Goal: Task Accomplishment & Management: Use online tool/utility

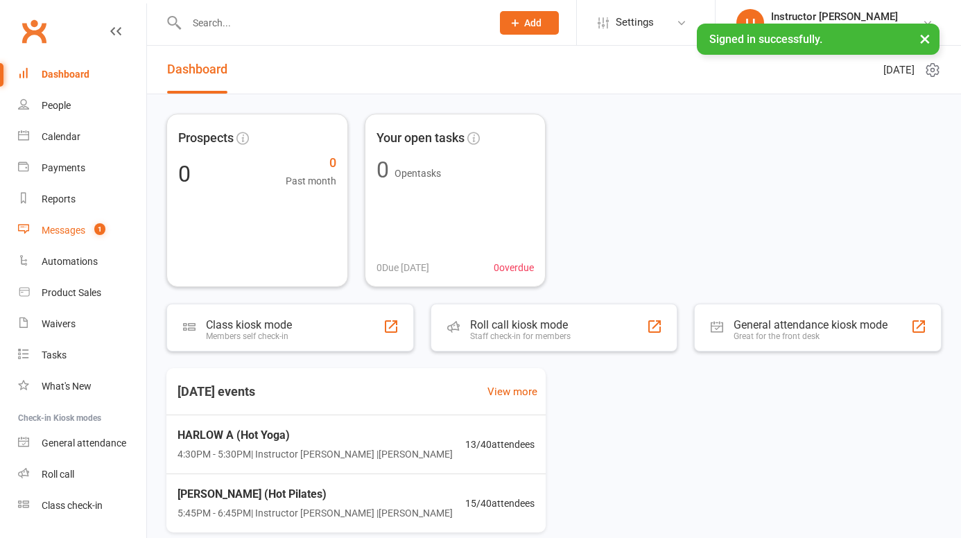
click at [66, 225] on div "Messages" at bounding box center [64, 230] width 44 height 11
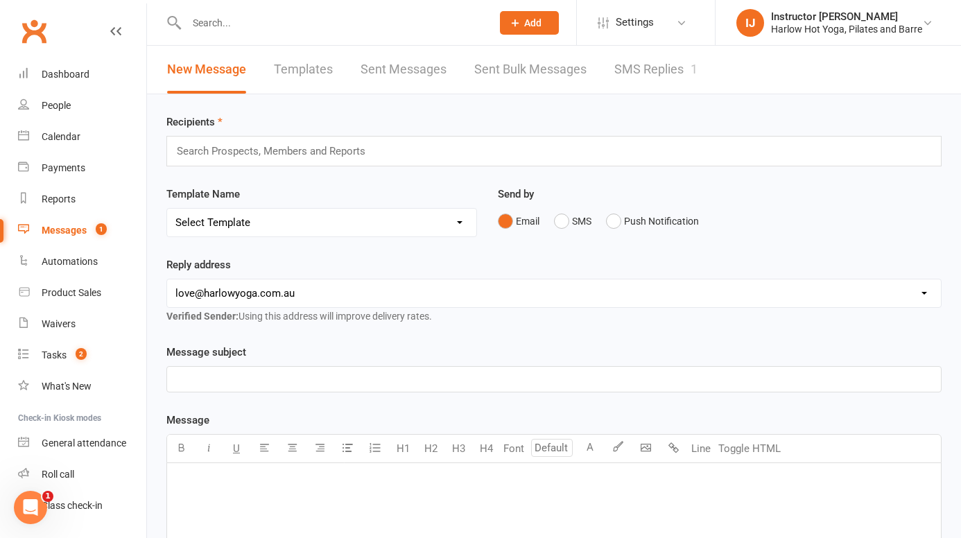
click at [675, 71] on link "SMS Replies 1" at bounding box center [655, 70] width 83 height 48
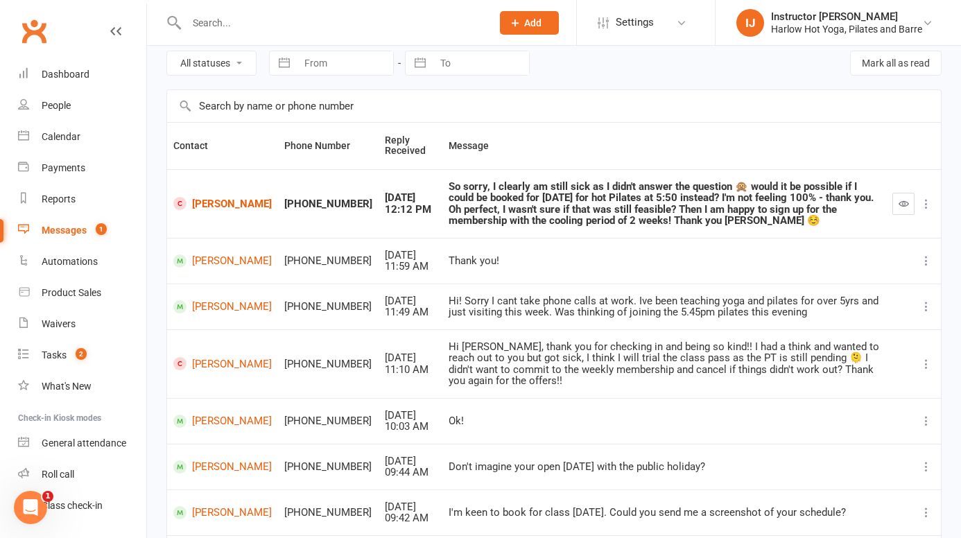
scroll to position [60, 0]
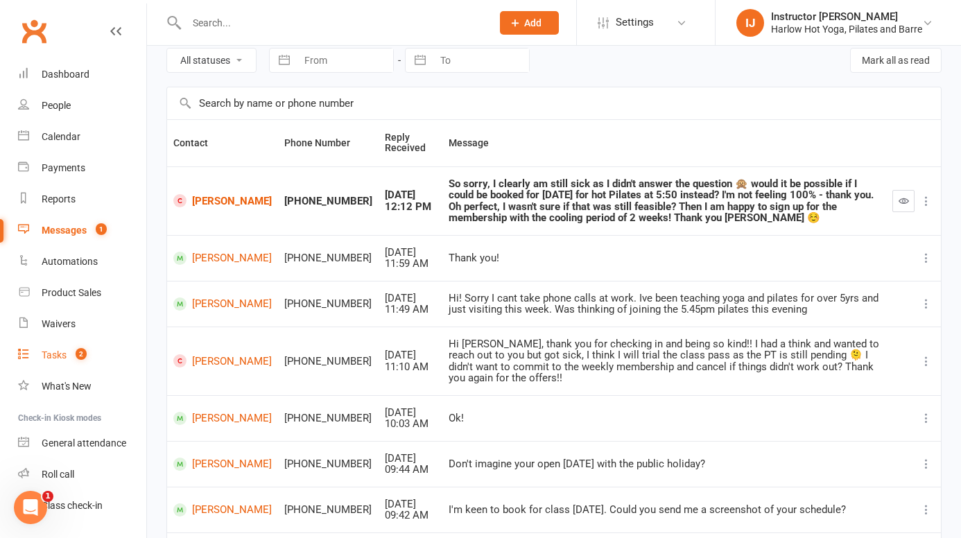
click at [69, 355] on count-badge "2" at bounding box center [78, 354] width 18 height 11
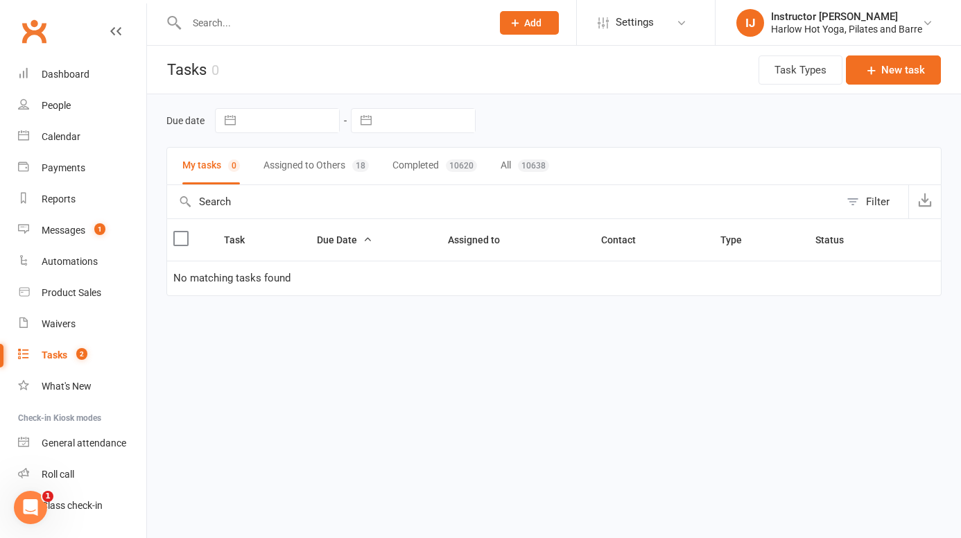
click at [422, 166] on button "Completed 10620" at bounding box center [434, 166] width 85 height 37
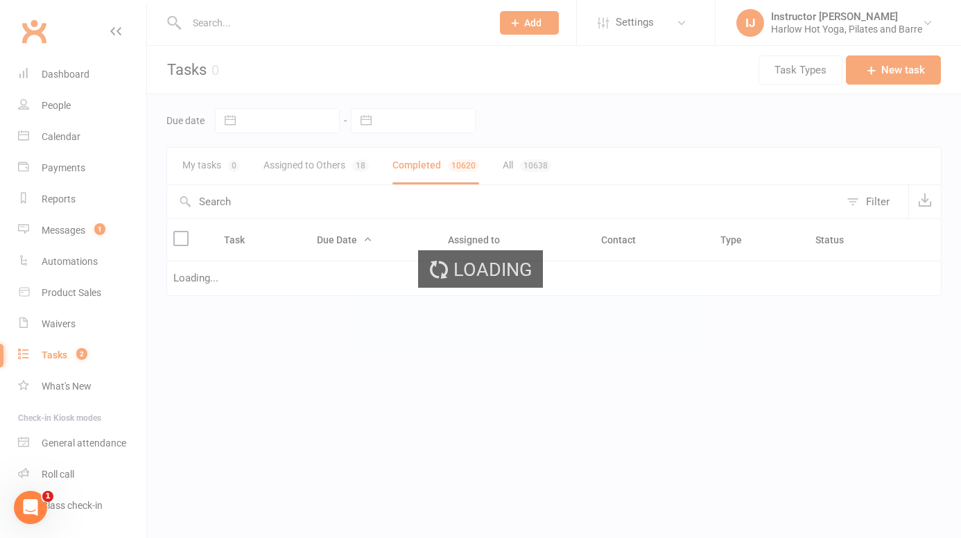
click at [328, 166] on div "Loading" at bounding box center [480, 269] width 961 height 538
select select "finished"
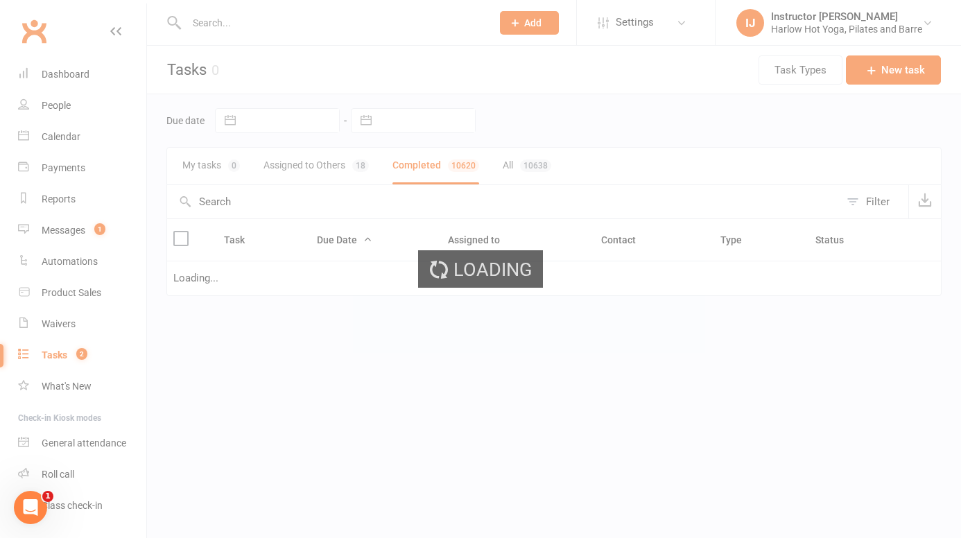
select select "finished"
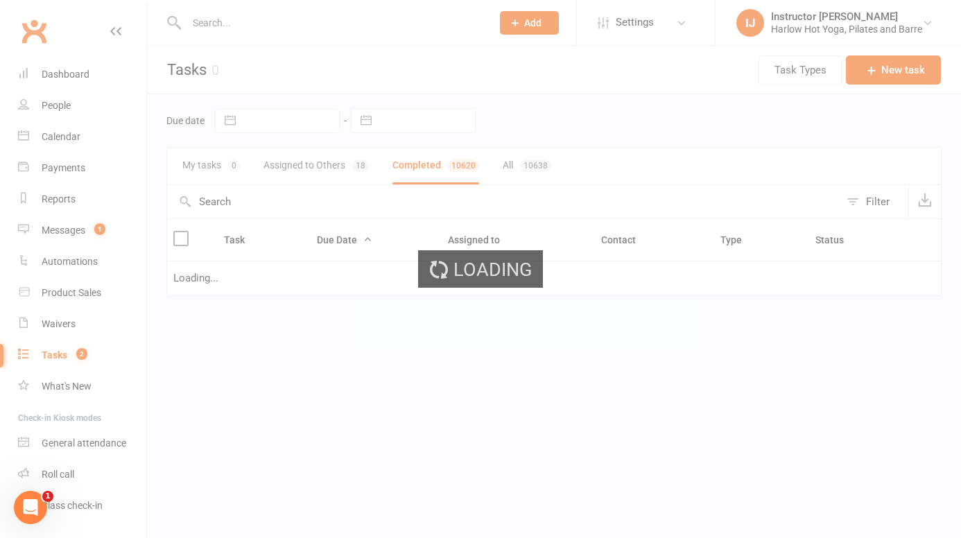
select select "finished"
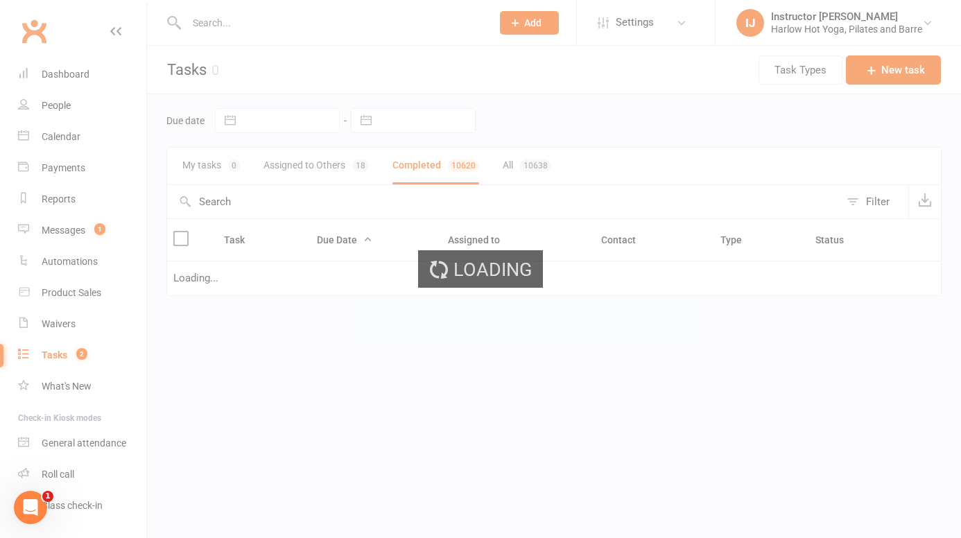
select select "finished"
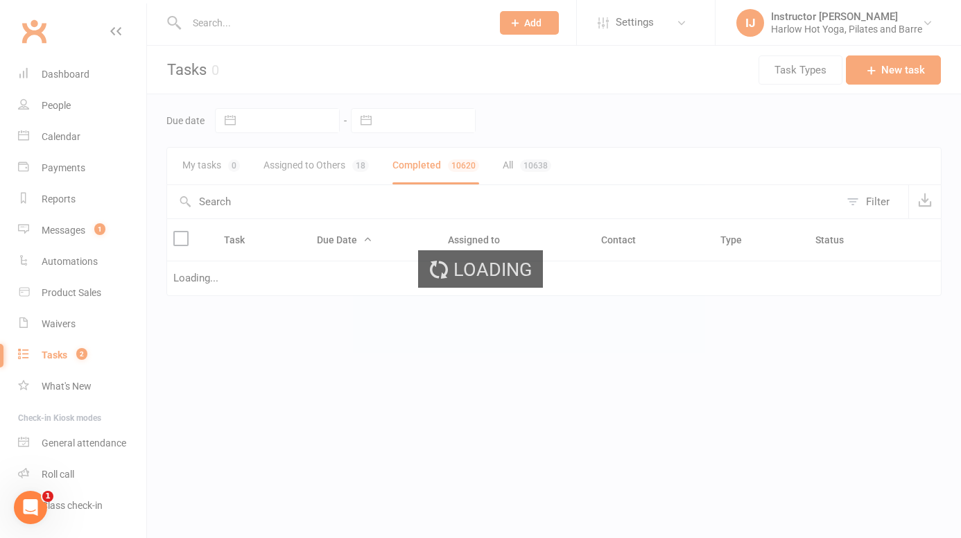
select select "finished"
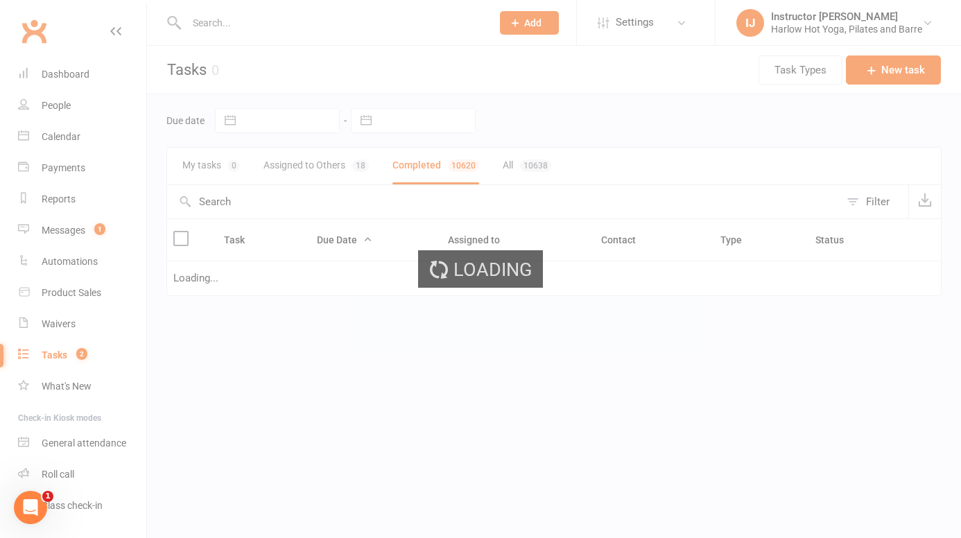
select select "finished"
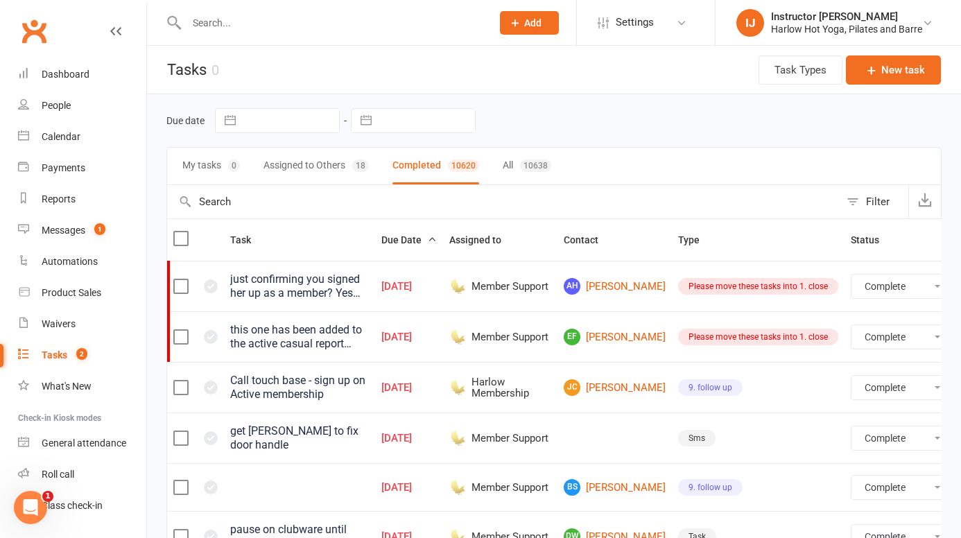
click at [341, 175] on button "Assigned to Others 18" at bounding box center [315, 166] width 105 height 37
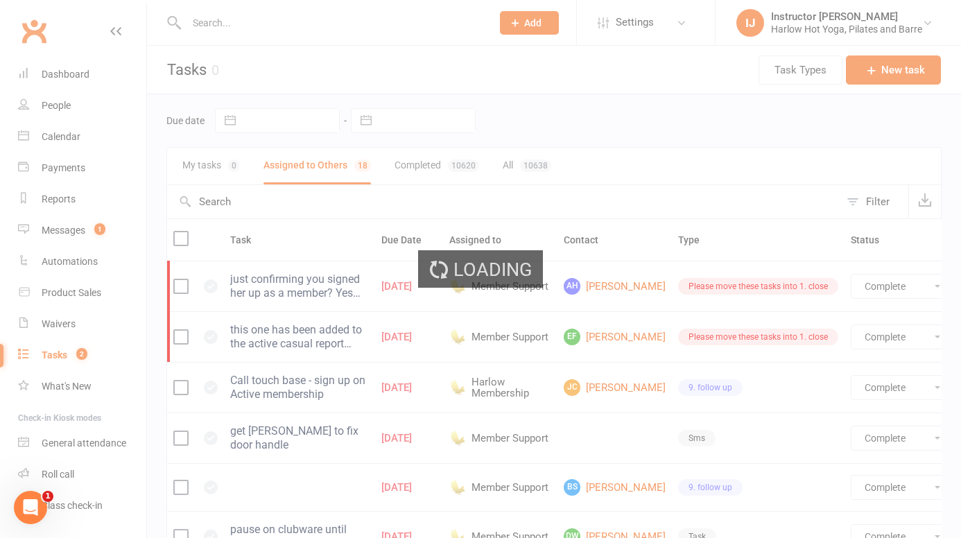
select select "finished"
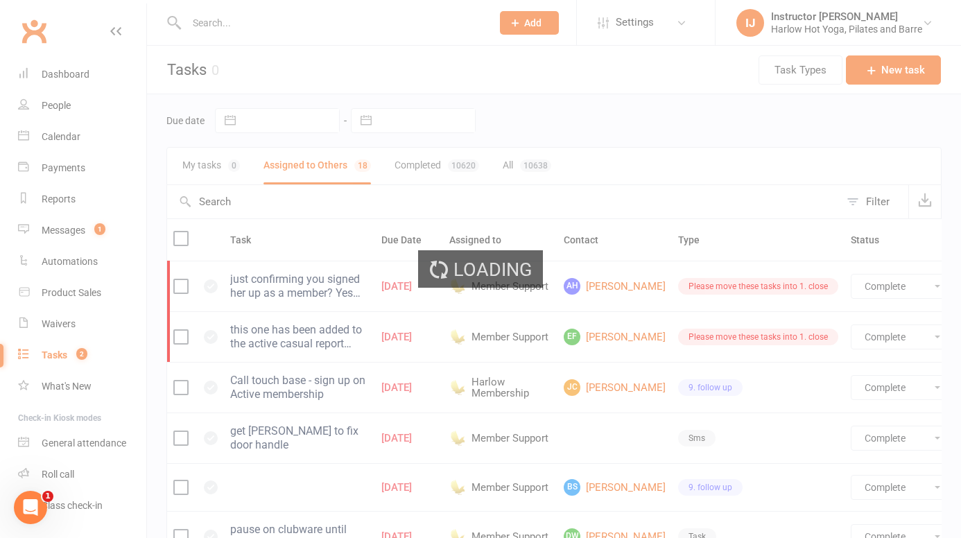
select select "finished"
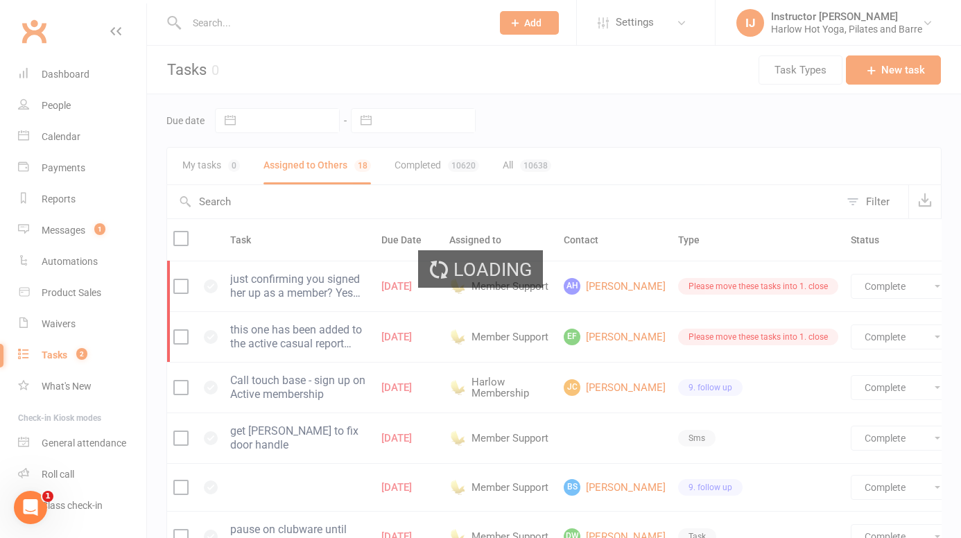
select select "finished"
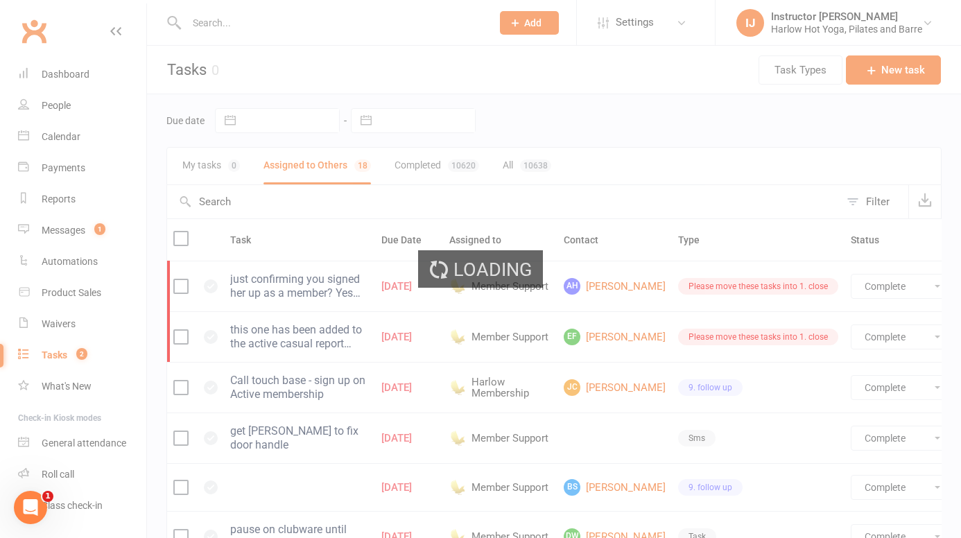
select select "finished"
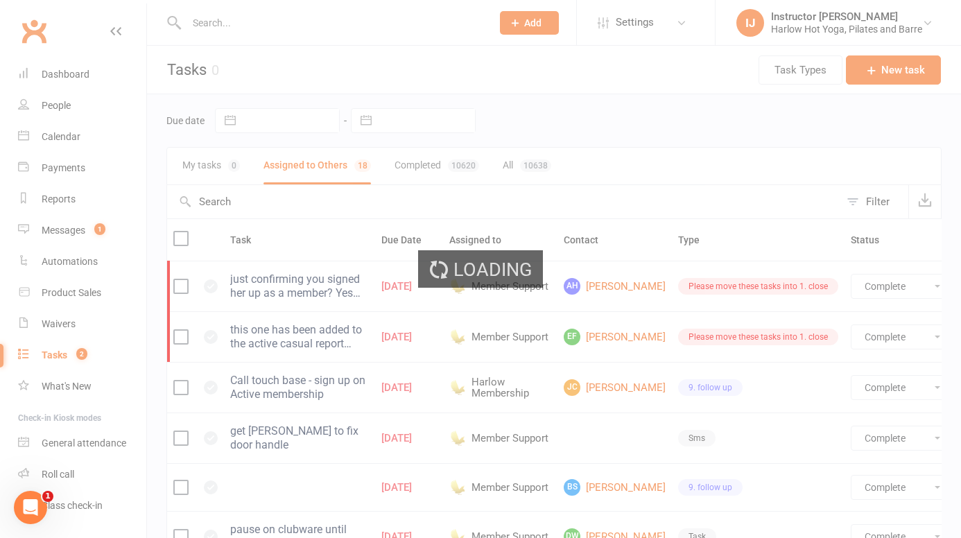
select select "finished"
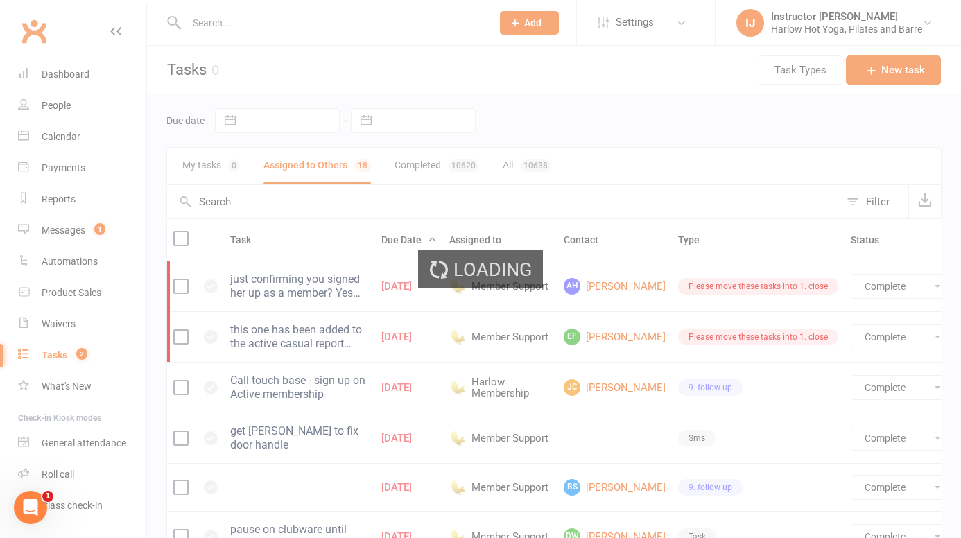
select select "finished"
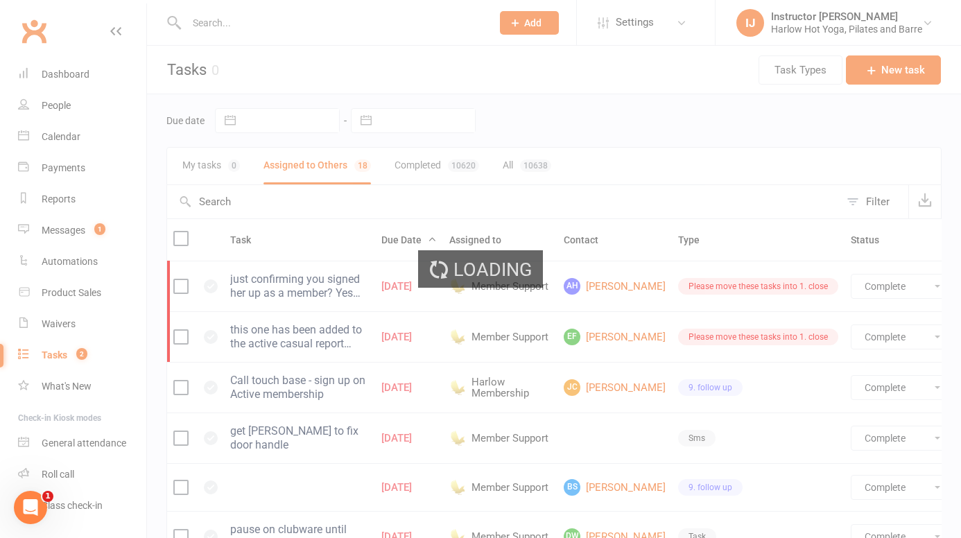
select select "finished"
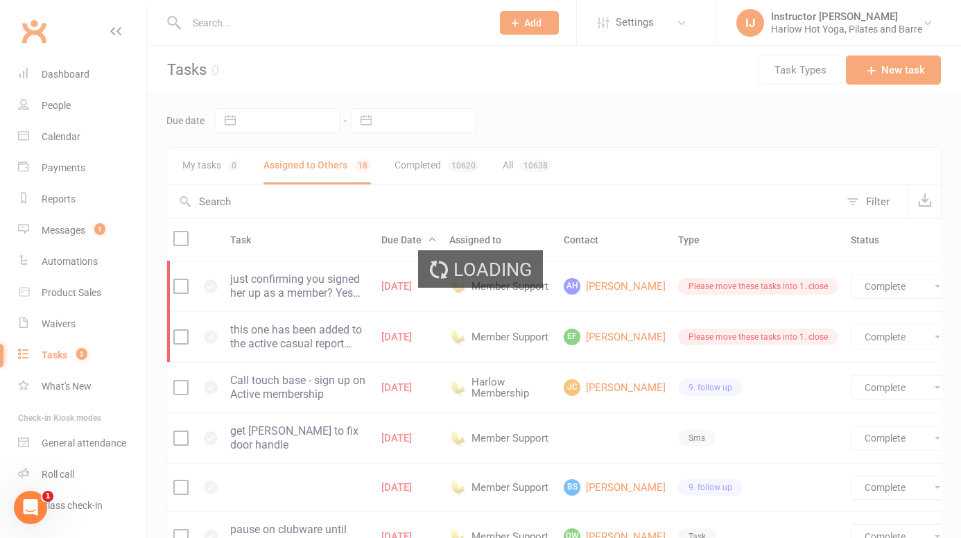
select select "finished"
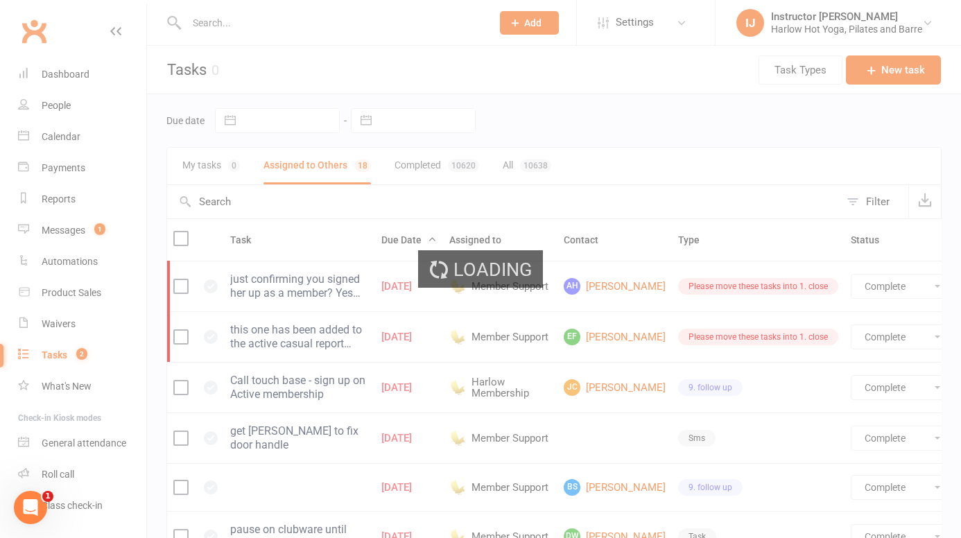
select select "finished"
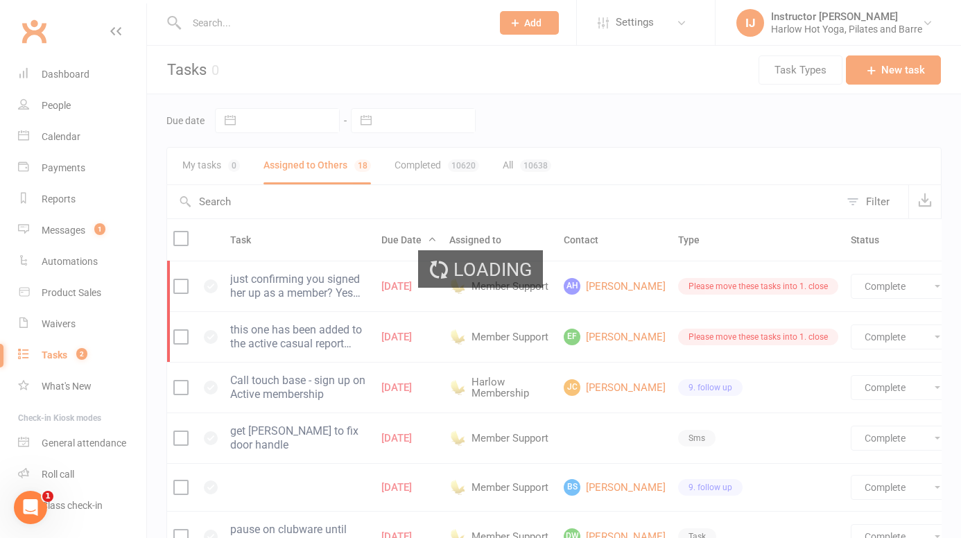
select select "finished"
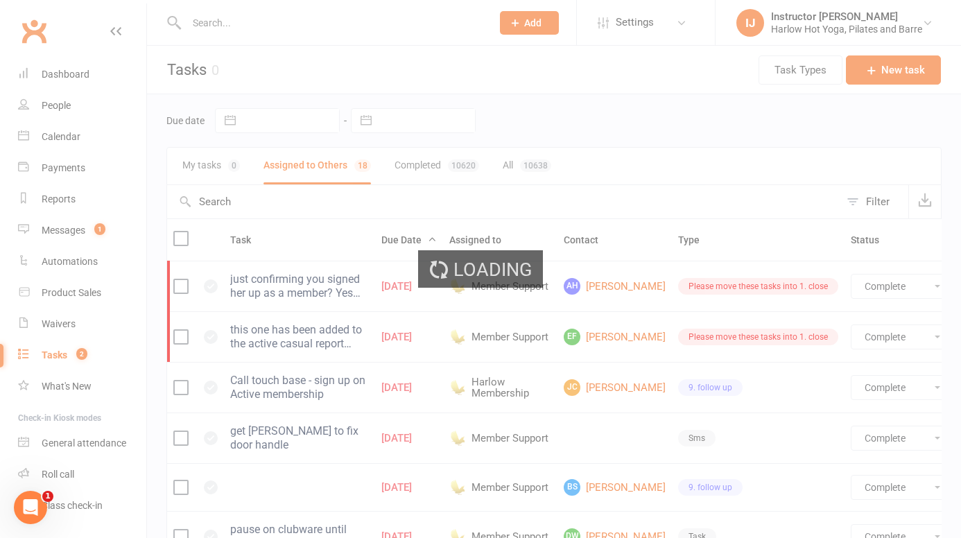
select select "finished"
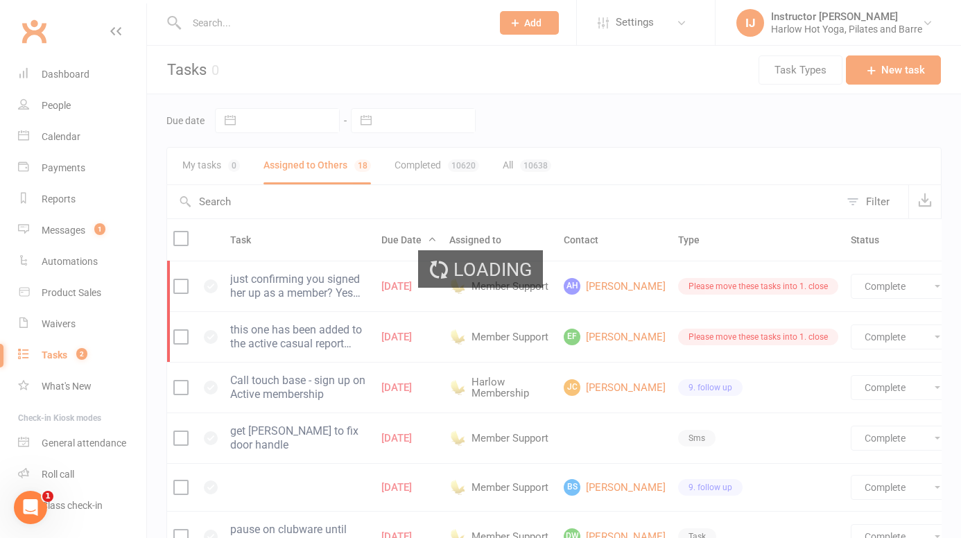
select select "finished"
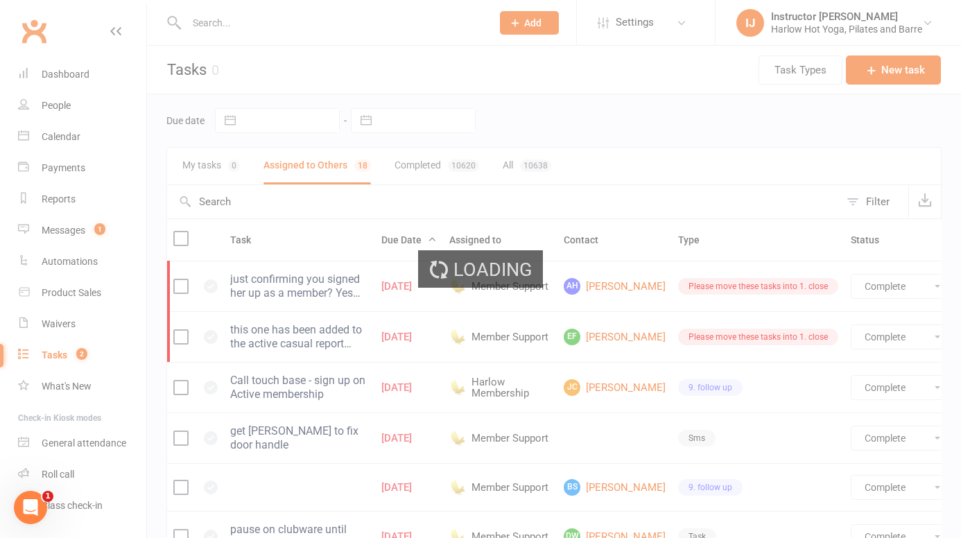
select select "finished"
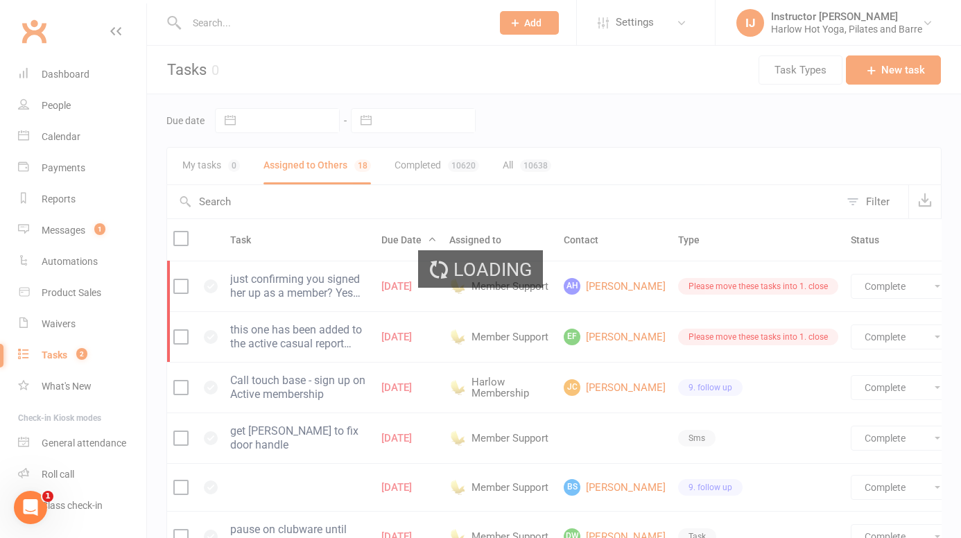
select select "finished"
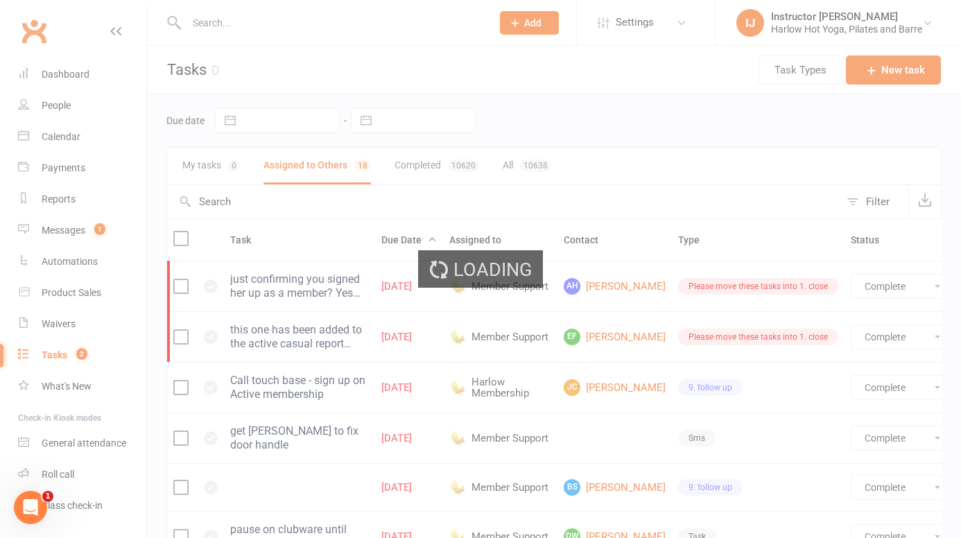
select select "finished"
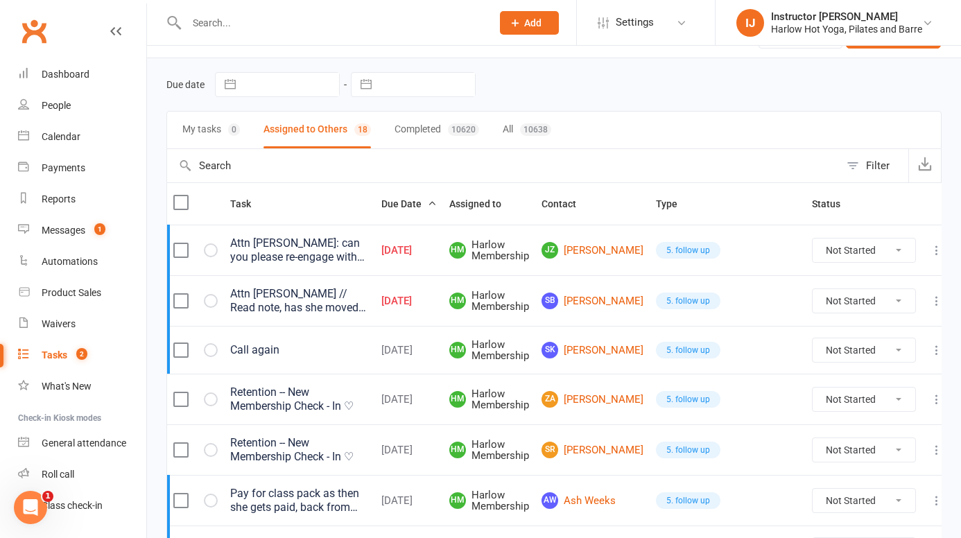
scroll to position [37, 0]
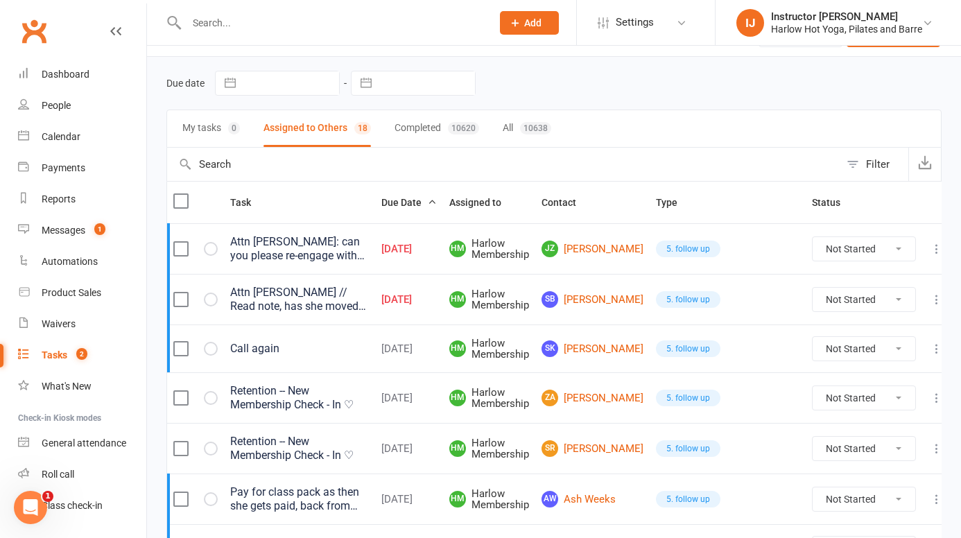
click at [348, 299] on div "Attn Jess // Read note, has she moved back to brisbane?" at bounding box center [299, 300] width 139 height 28
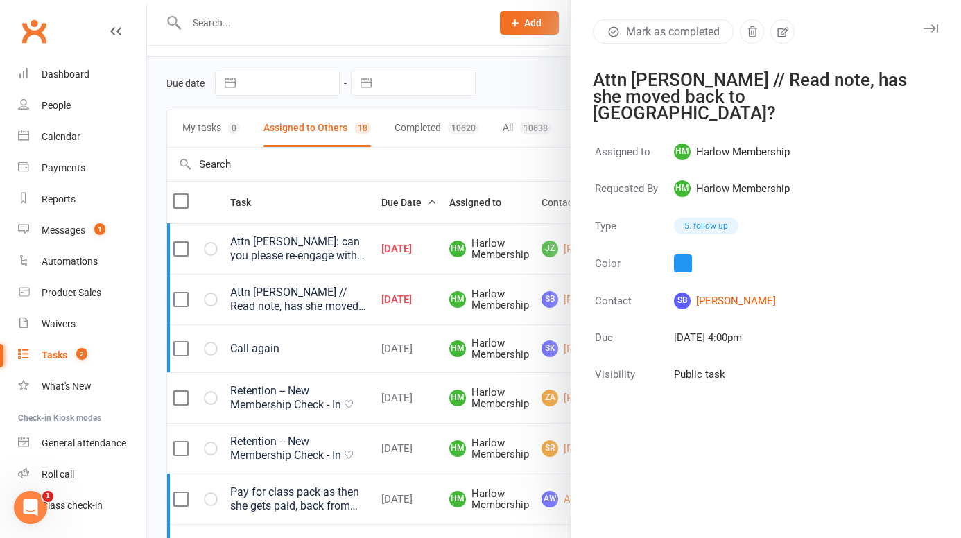
click at [928, 30] on icon "button" at bounding box center [930, 28] width 15 height 8
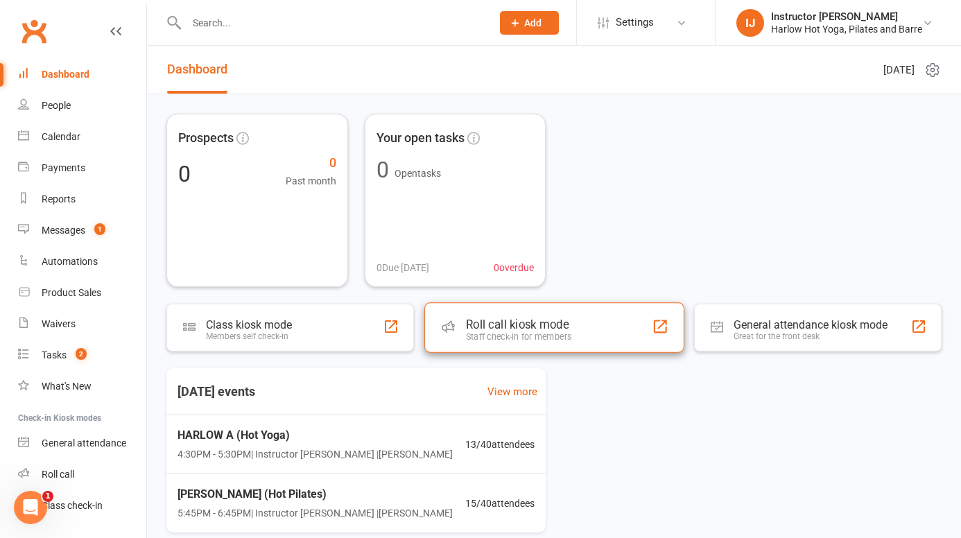
click at [533, 331] on div "Roll call kiosk mode" at bounding box center [518, 324] width 105 height 14
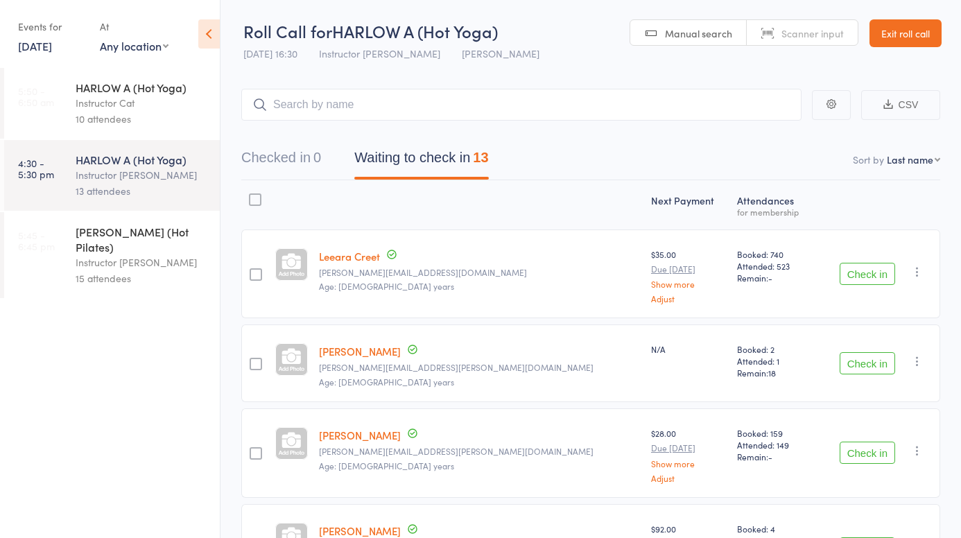
click at [112, 270] on div "15 attendees" at bounding box center [142, 278] width 132 height 16
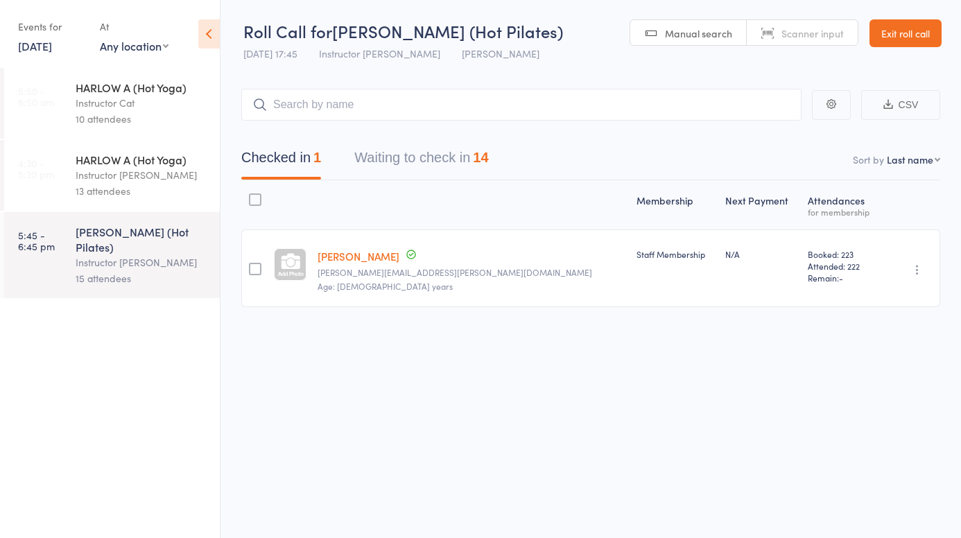
click at [128, 179] on div "Instructor [PERSON_NAME]" at bounding box center [142, 175] width 132 height 16
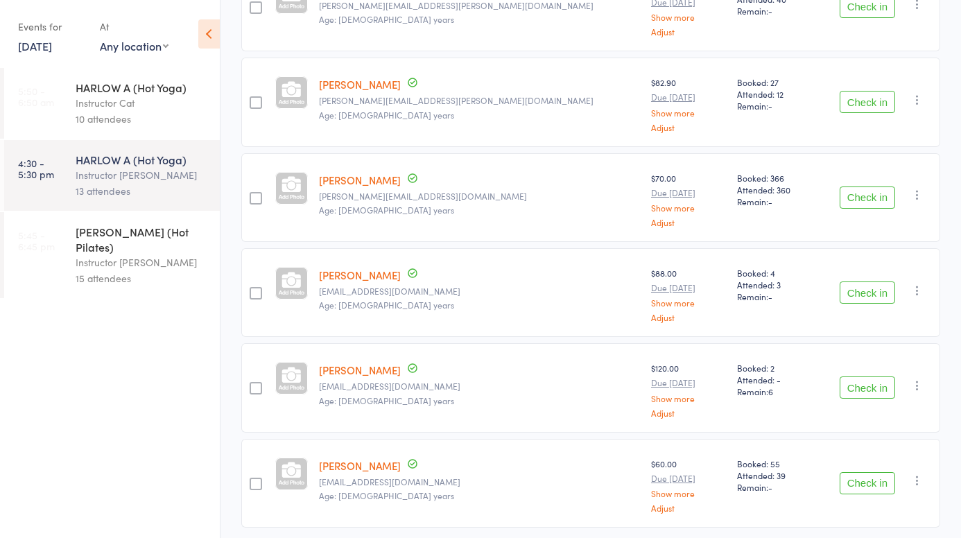
scroll to position [949, 0]
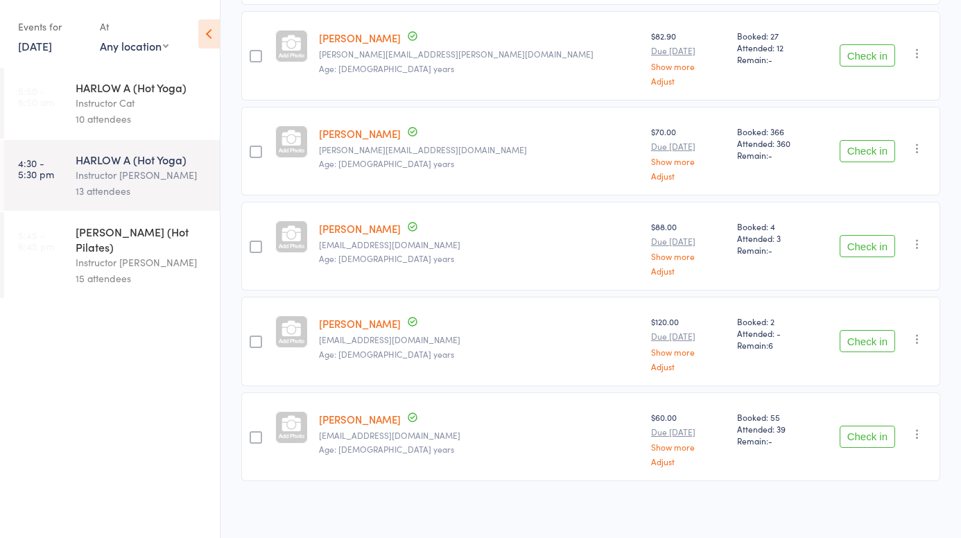
click at [124, 271] on div "15 attendees" at bounding box center [142, 278] width 132 height 16
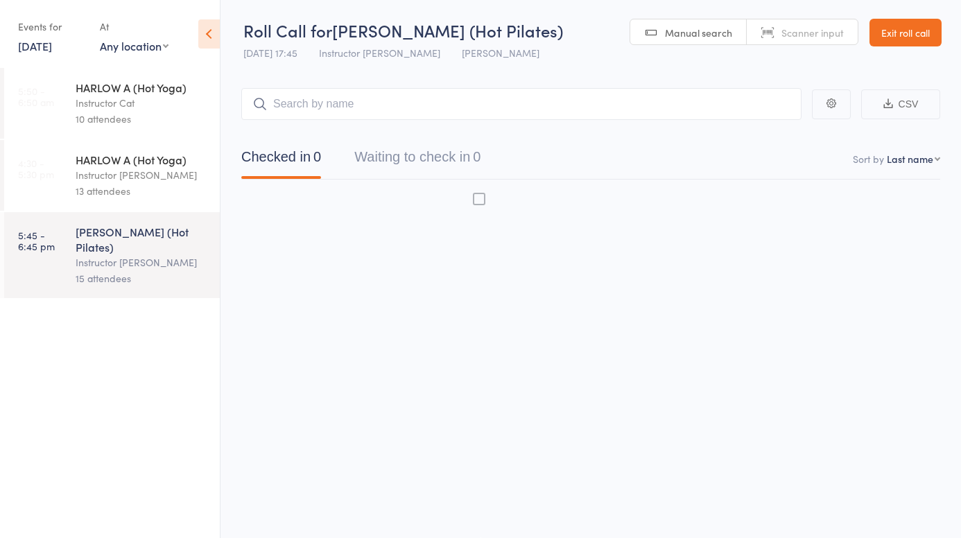
scroll to position [1, 0]
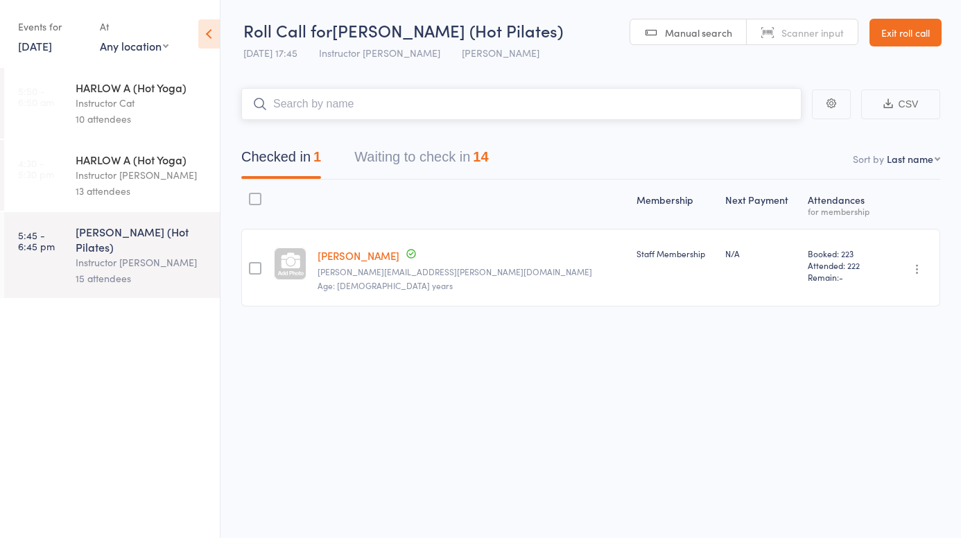
click at [480, 165] on button "Waiting to check in 14" at bounding box center [421, 160] width 134 height 37
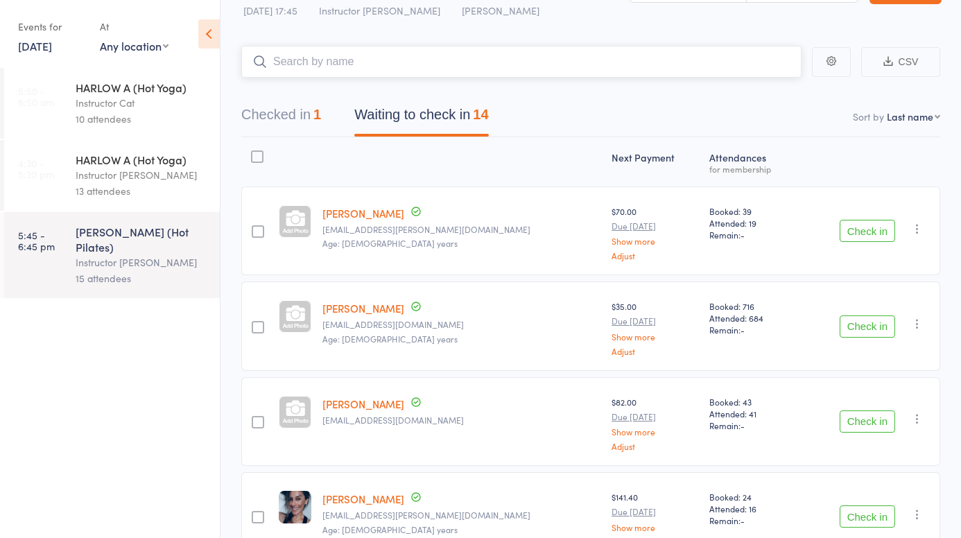
scroll to position [0, 0]
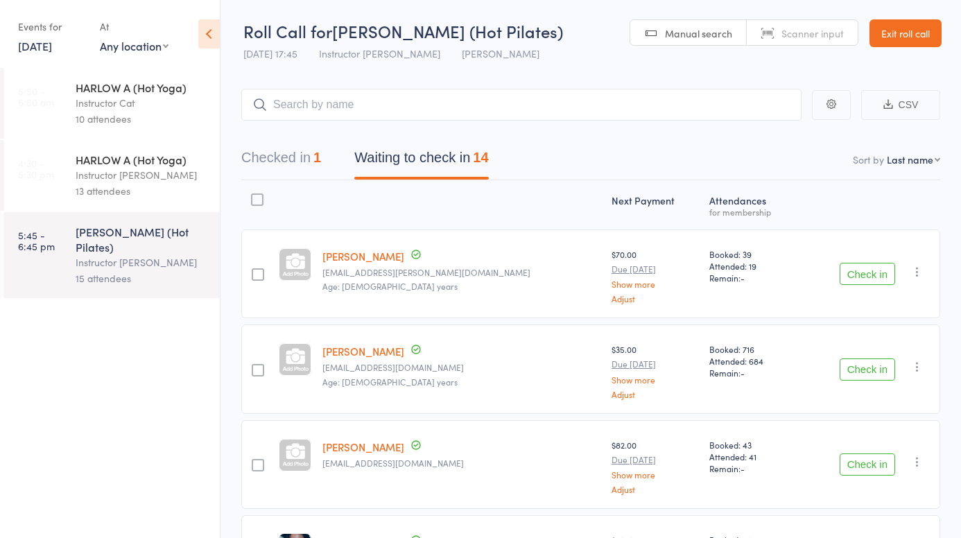
click at [173, 150] on div "HARLOW A (Hot Yoga) Instructor Claudia 13 attendees" at bounding box center [148, 175] width 144 height 71
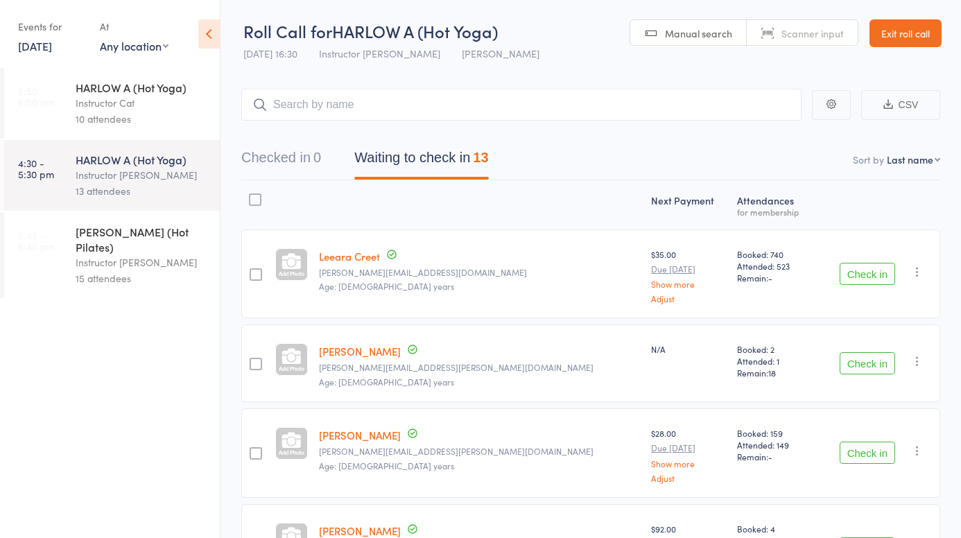
click at [177, 219] on div "HARLOW C (Hot Pilates) Instructor Jess 15 attendees" at bounding box center [148, 255] width 144 height 86
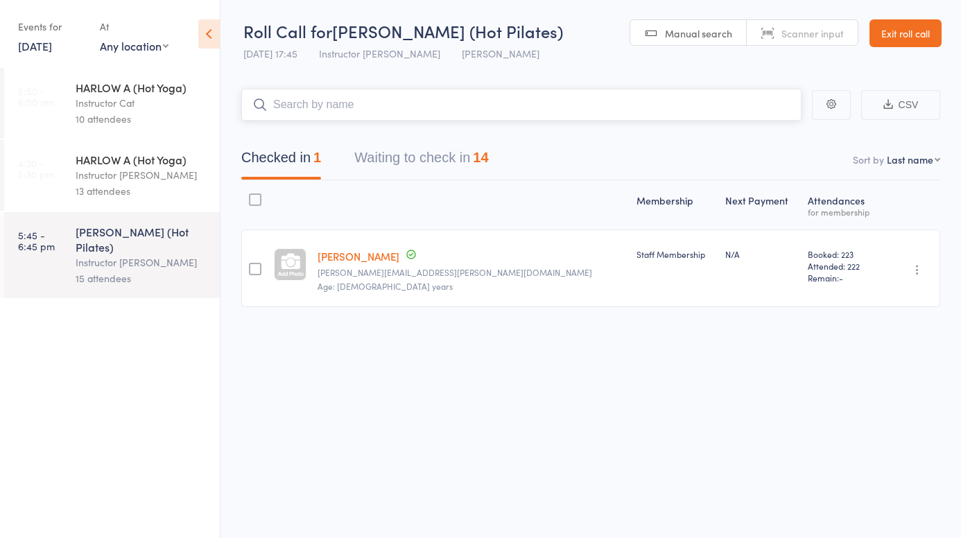
click at [435, 149] on button "Waiting to check in 14" at bounding box center [421, 161] width 134 height 37
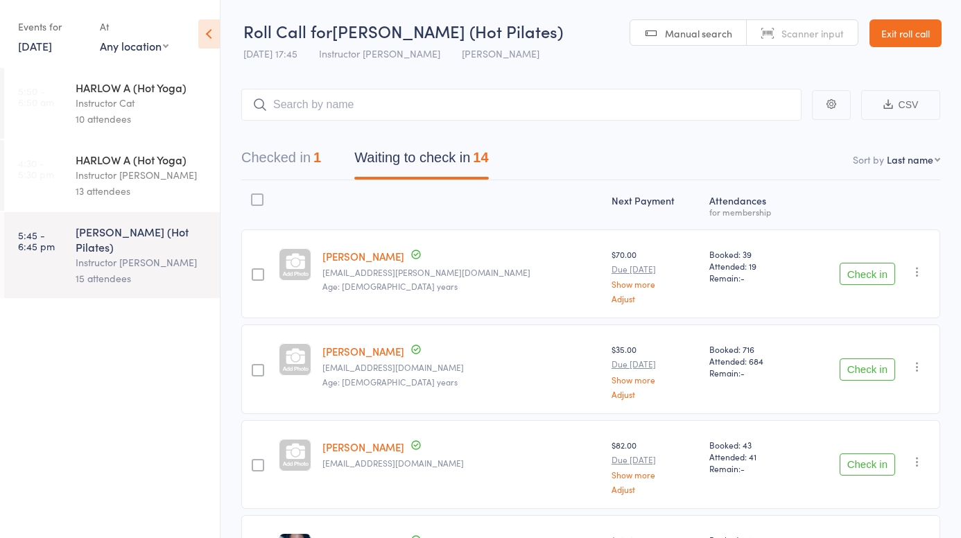
click at [915, 37] on link "Exit roll call" at bounding box center [905, 33] width 72 height 28
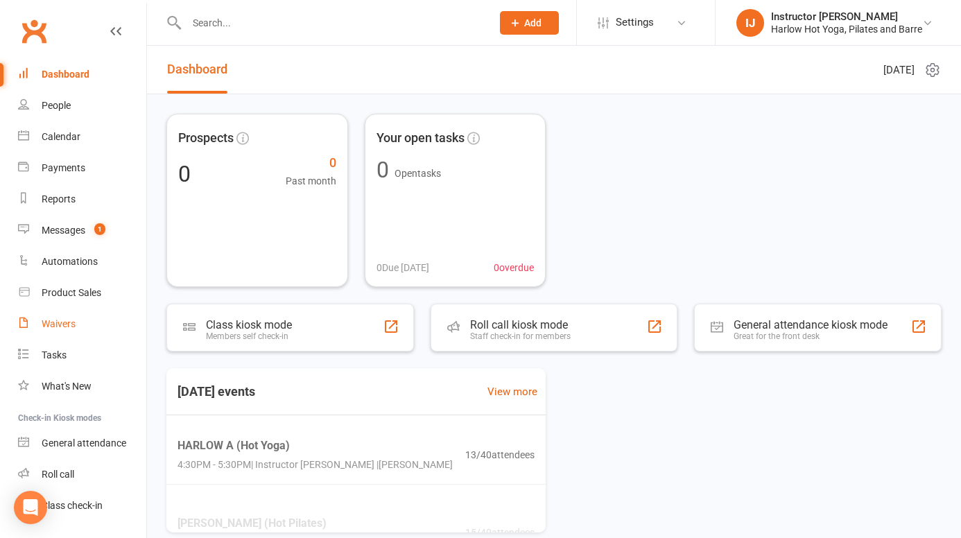
click at [66, 322] on div "Waivers" at bounding box center [59, 323] width 34 height 11
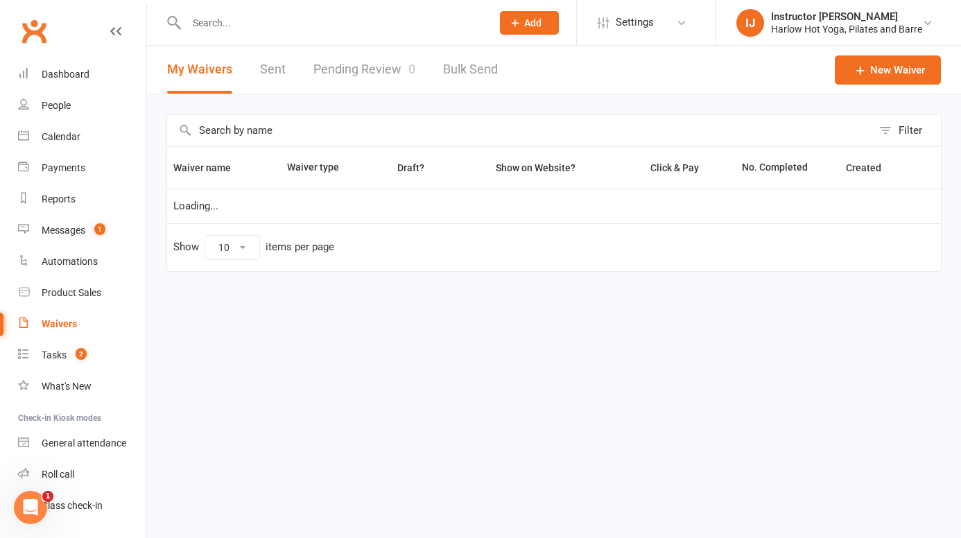
click at [339, 79] on link "Pending Review 0" at bounding box center [364, 70] width 102 height 48
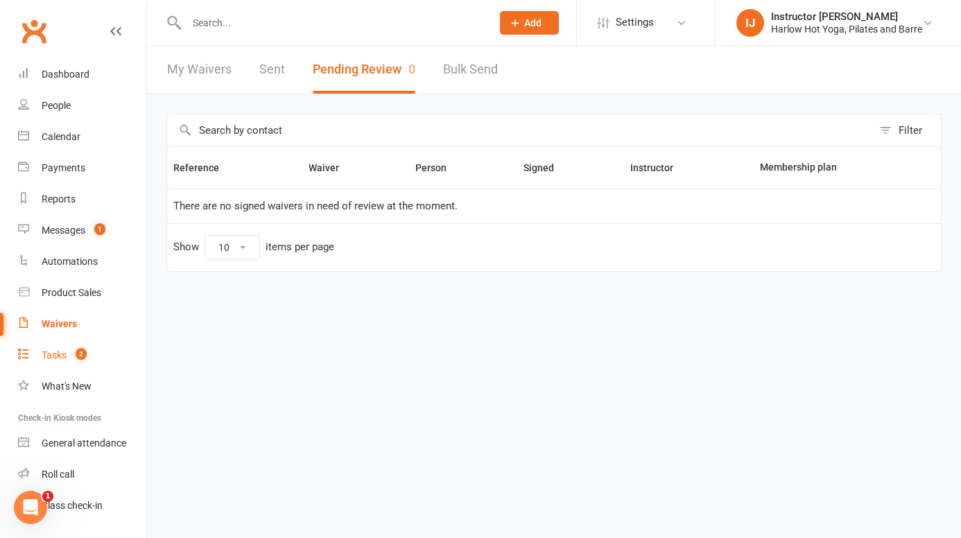
click at [46, 361] on link "Tasks 2" at bounding box center [82, 355] width 128 height 31
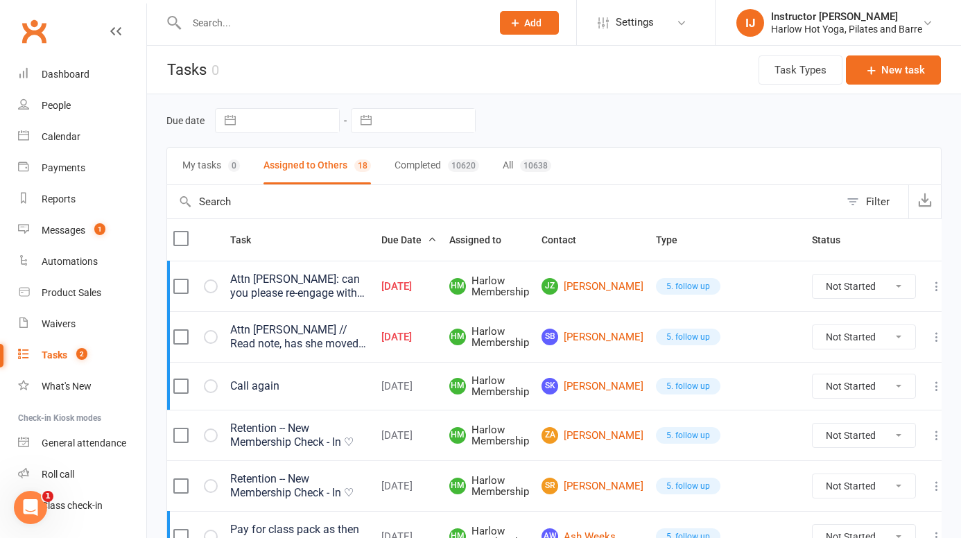
click at [236, 168] on div "0" at bounding box center [234, 165] width 12 height 12
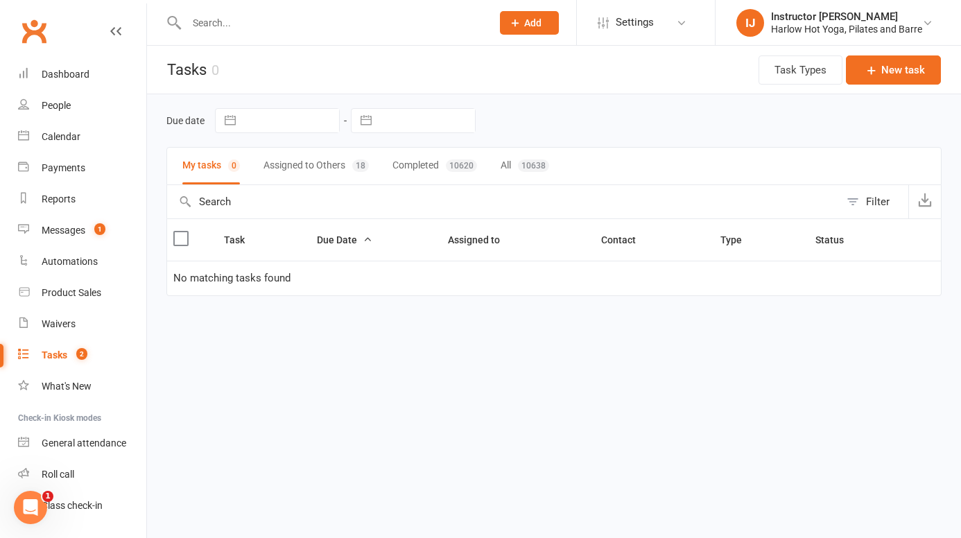
click at [324, 169] on button "Assigned to Others 18" at bounding box center [315, 166] width 105 height 37
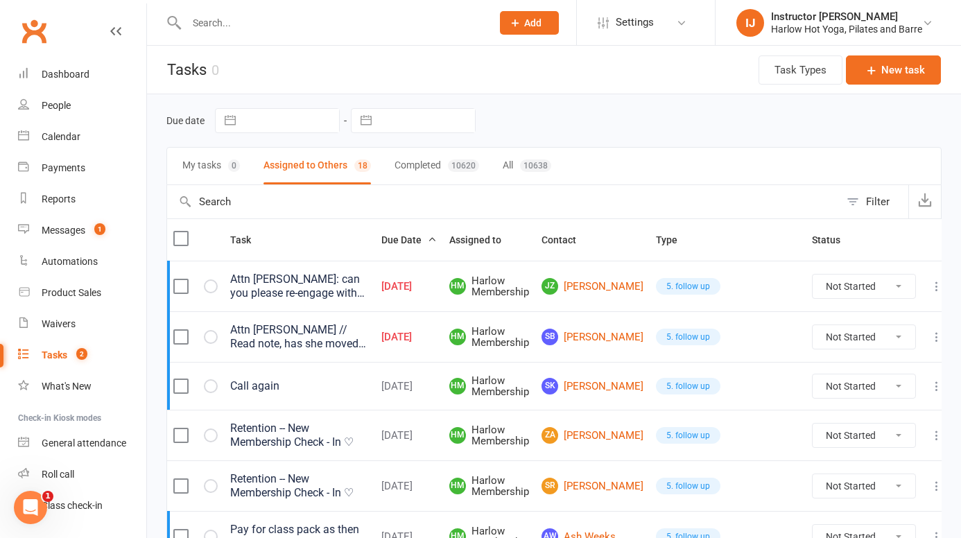
click at [332, 291] on div "Attn [PERSON_NAME]: can you please re-engage with call. He was going OS on work…" at bounding box center [299, 286] width 139 height 28
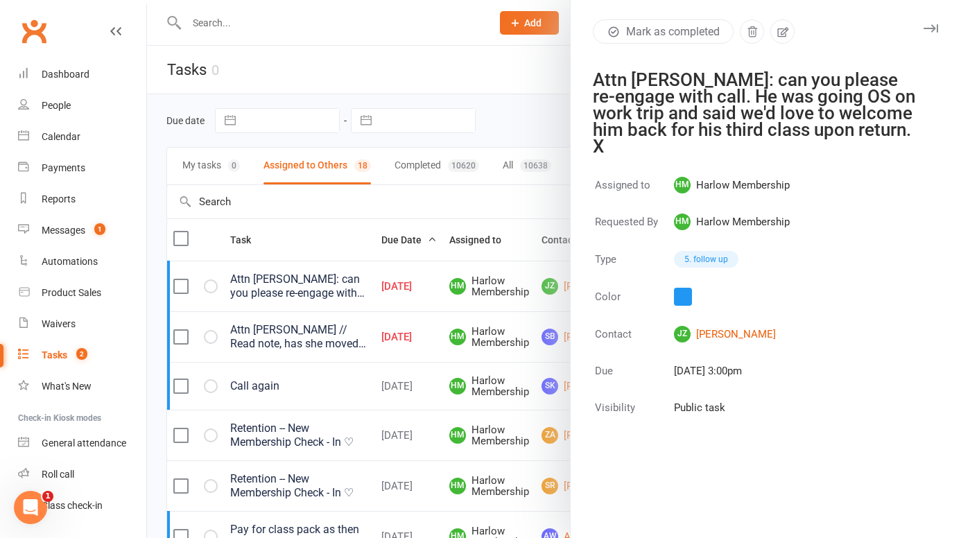
click at [927, 28] on icon "button" at bounding box center [930, 28] width 15 height 8
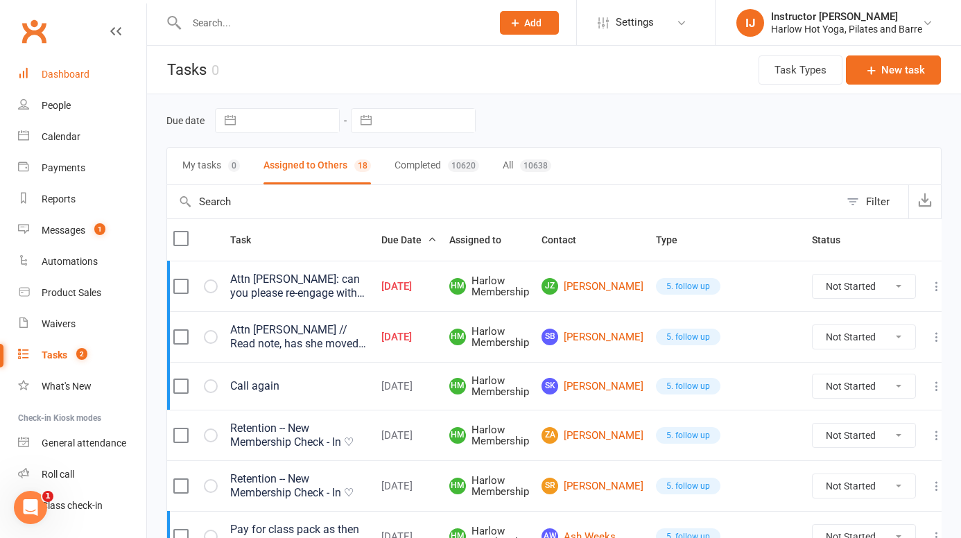
click at [68, 87] on link "Dashboard" at bounding box center [82, 74] width 128 height 31
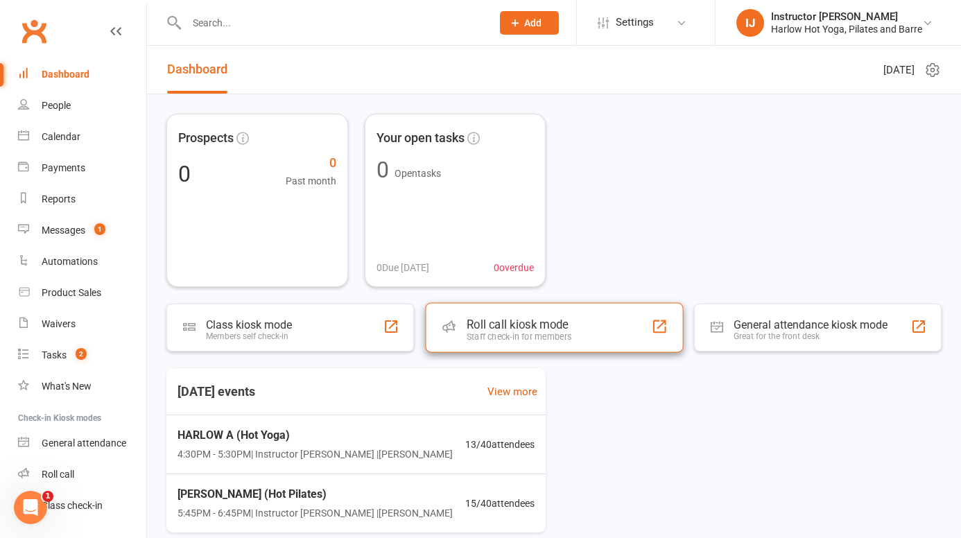
click at [585, 346] on div "Roll call kiosk mode Staff check-in for members" at bounding box center [554, 328] width 258 height 50
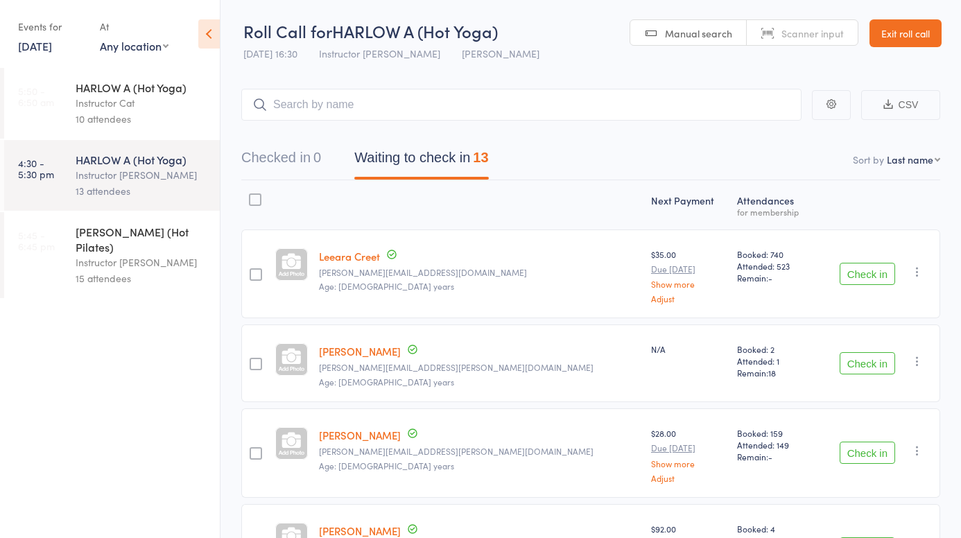
click at [51, 42] on link "[DATE]" at bounding box center [35, 45] width 34 height 15
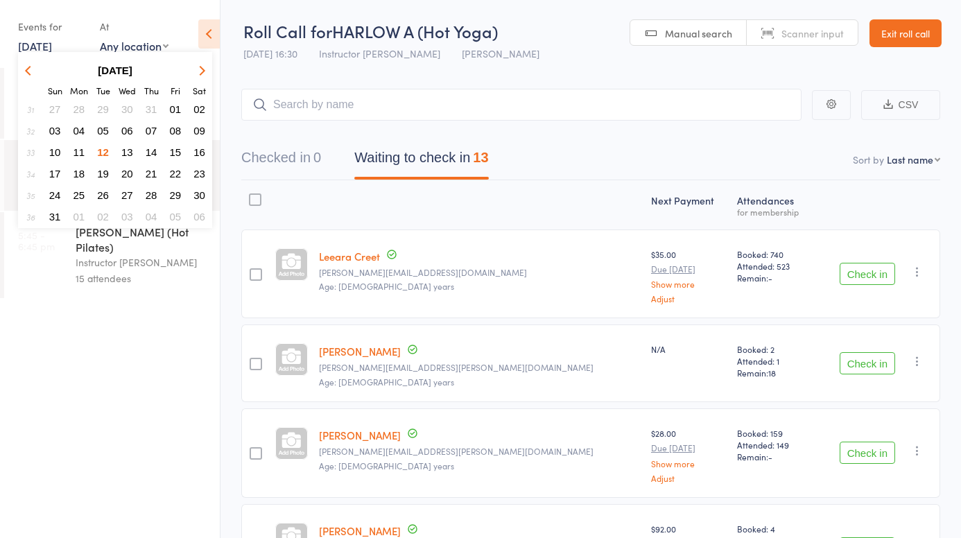
click at [125, 156] on span "13" at bounding box center [127, 152] width 12 height 12
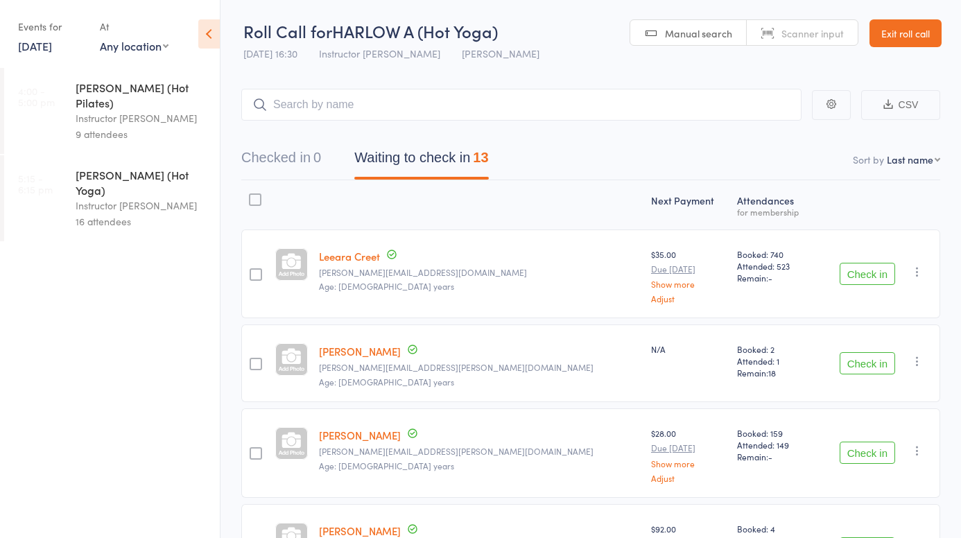
click at [146, 126] on div "9 attendees" at bounding box center [142, 134] width 132 height 16
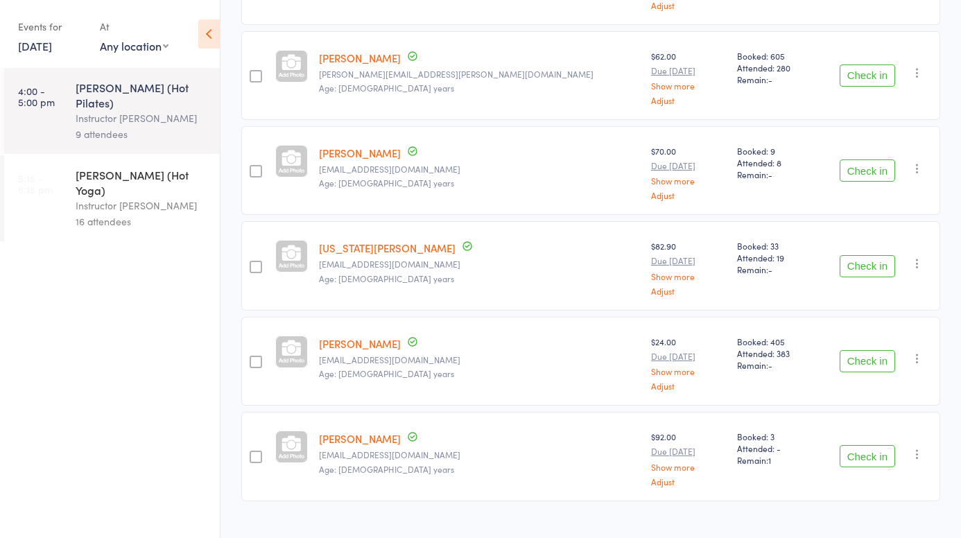
scroll to position [601, 0]
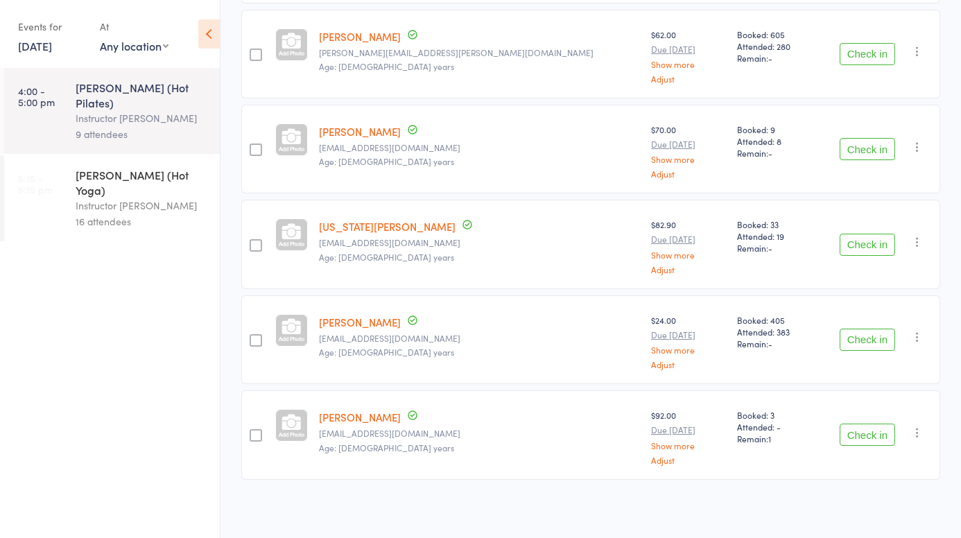
click at [148, 198] on div "Instructor [PERSON_NAME]" at bounding box center [142, 206] width 132 height 16
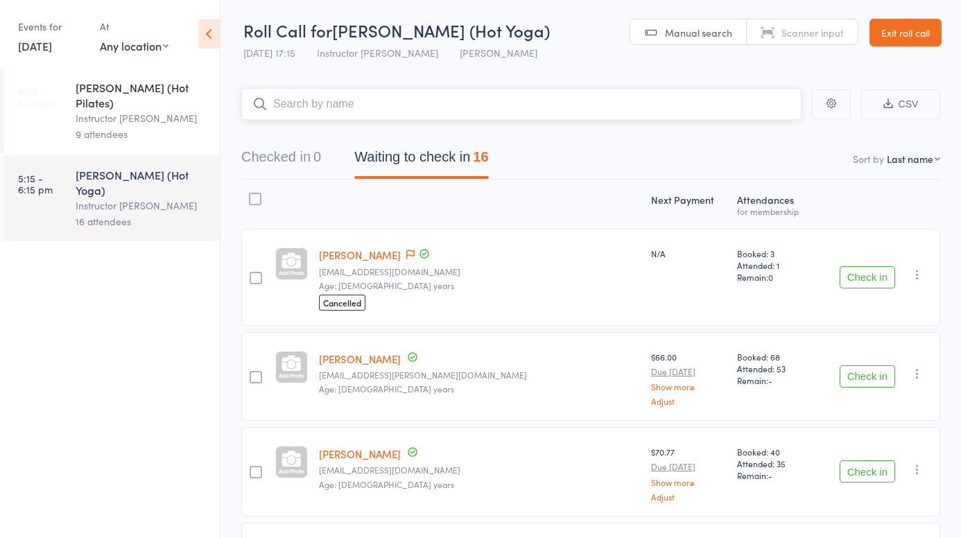
scroll to position [11, 0]
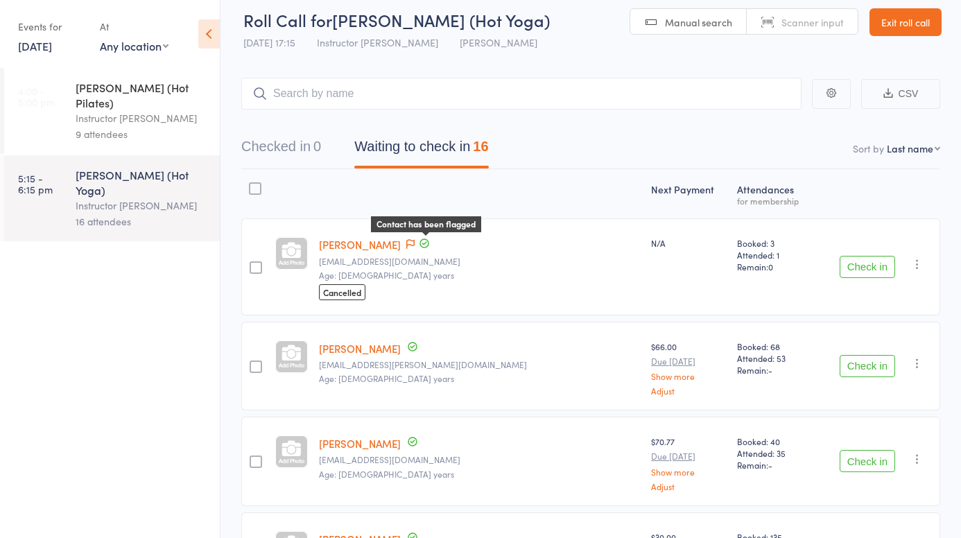
click at [414, 245] on icon at bounding box center [410, 244] width 8 height 10
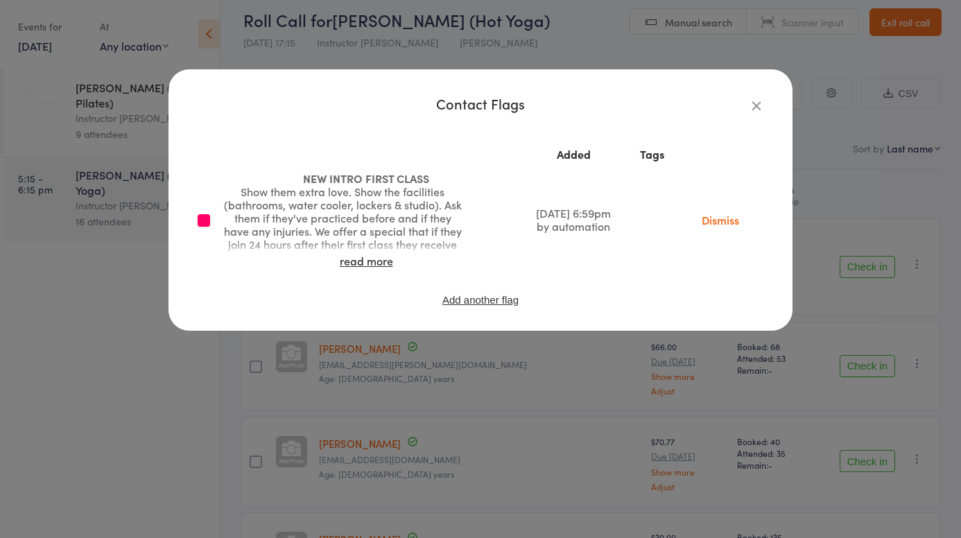
click at [755, 112] on icon "button" at bounding box center [755, 105] width 15 height 15
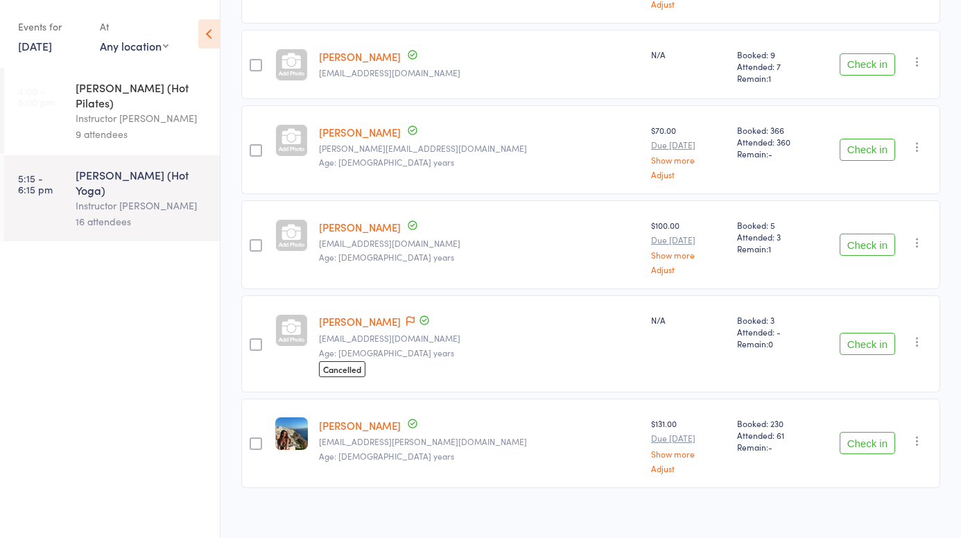
scroll to position [1261, 0]
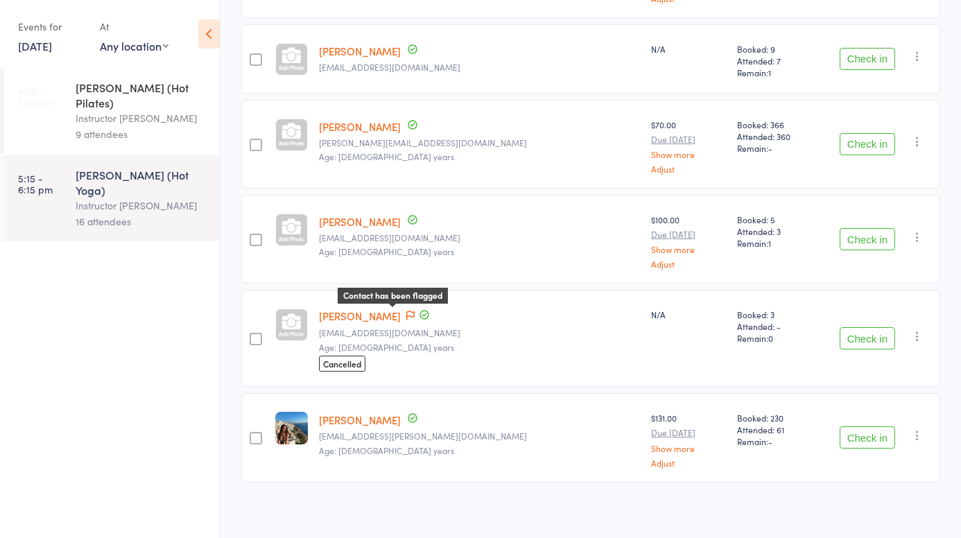
click at [406, 314] on icon at bounding box center [410, 315] width 8 height 10
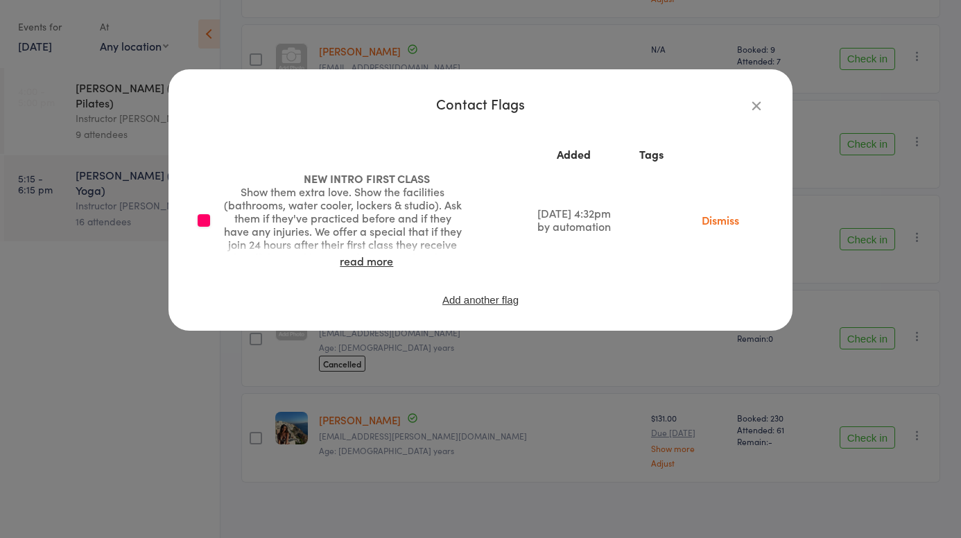
click at [758, 107] on icon "button" at bounding box center [755, 105] width 15 height 15
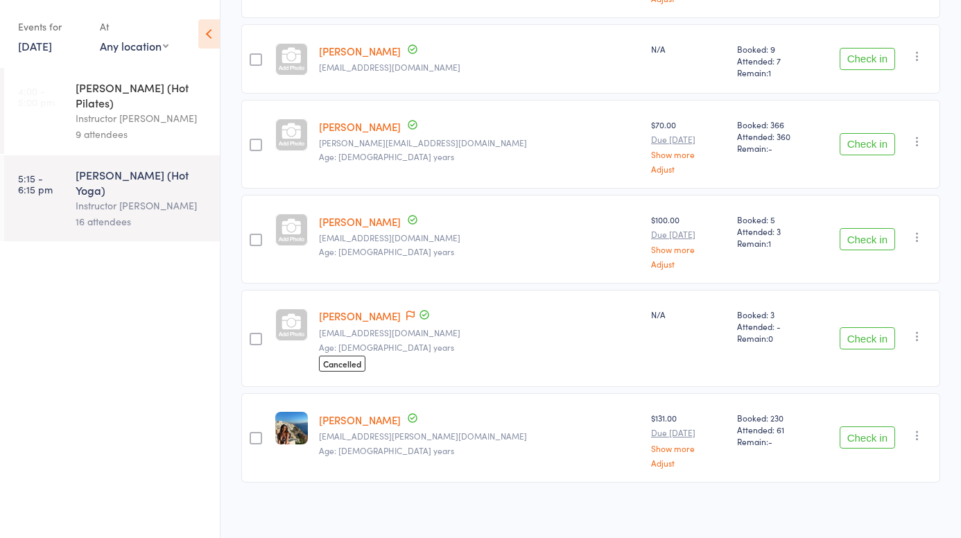
click at [43, 41] on link "[DATE]" at bounding box center [35, 45] width 34 height 15
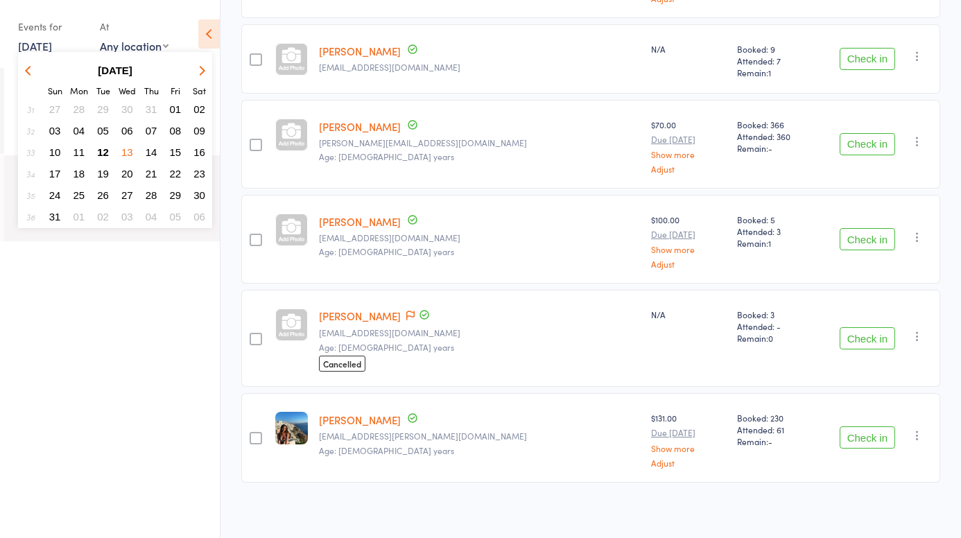
click at [105, 155] on span "12" at bounding box center [103, 152] width 12 height 12
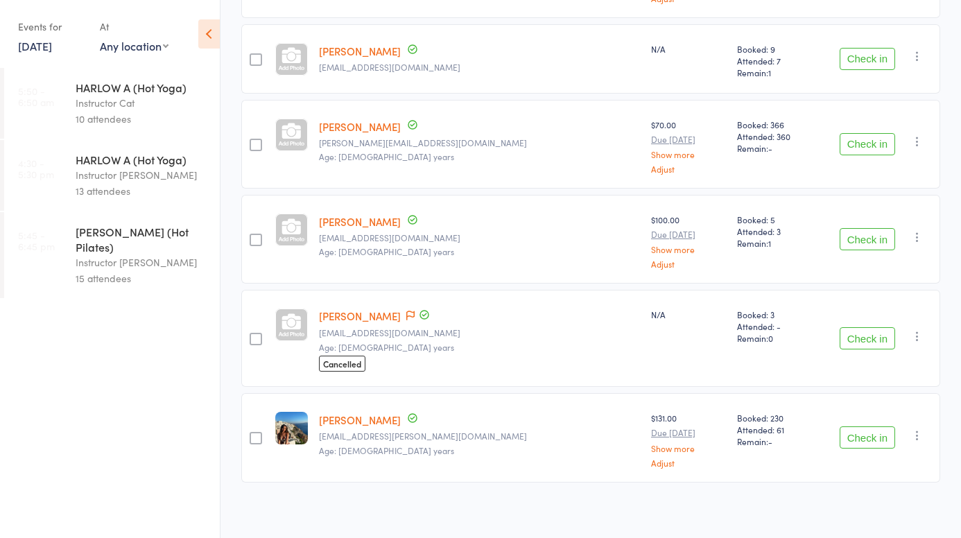
click at [45, 42] on link "[DATE]" at bounding box center [35, 45] width 34 height 15
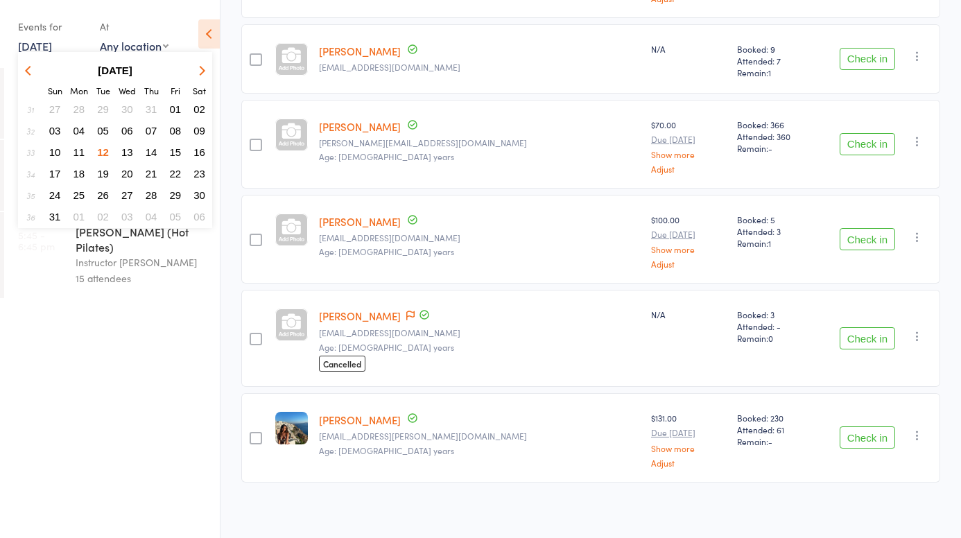
click at [127, 153] on span "13" at bounding box center [127, 152] width 12 height 12
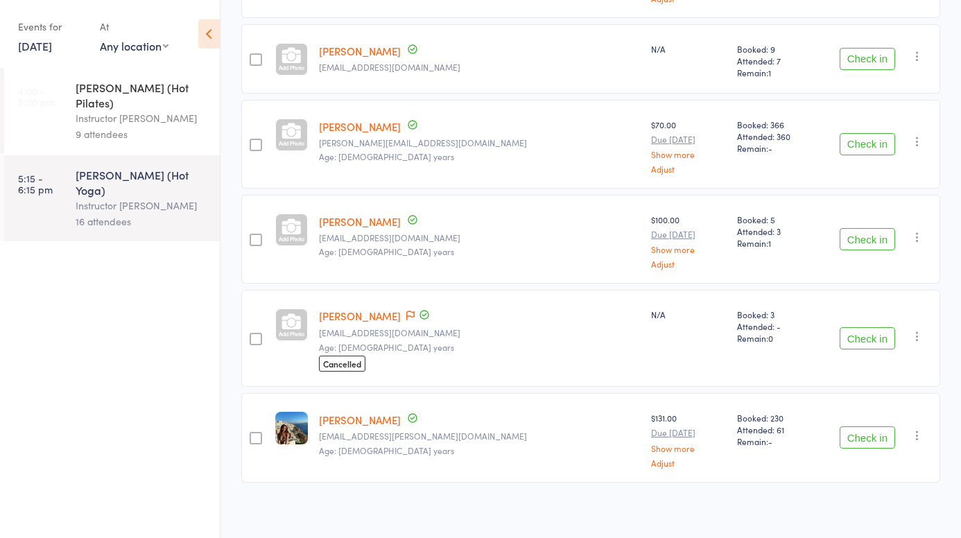
click at [112, 110] on div "Instructor [PERSON_NAME]" at bounding box center [142, 118] width 132 height 16
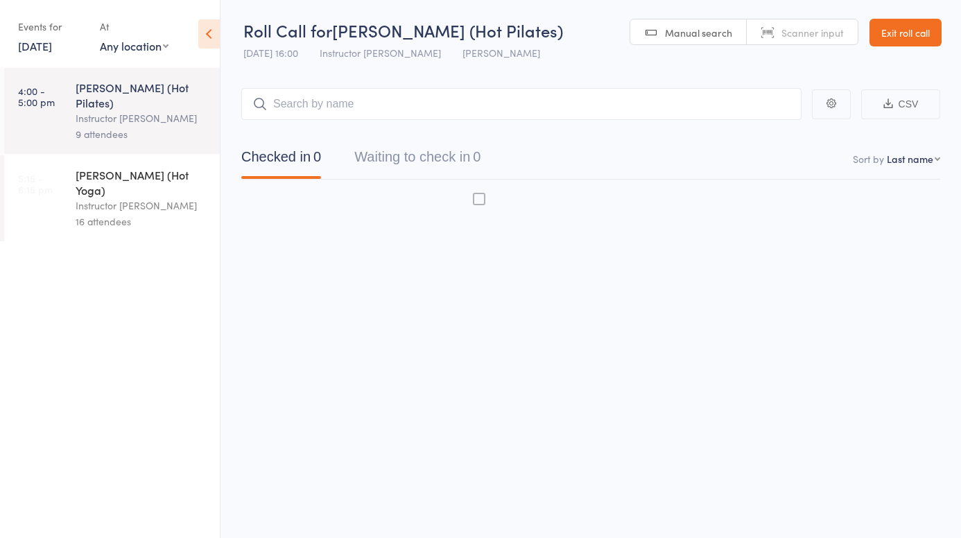
scroll to position [1, 0]
click at [52, 45] on link "[DATE]" at bounding box center [35, 45] width 34 height 15
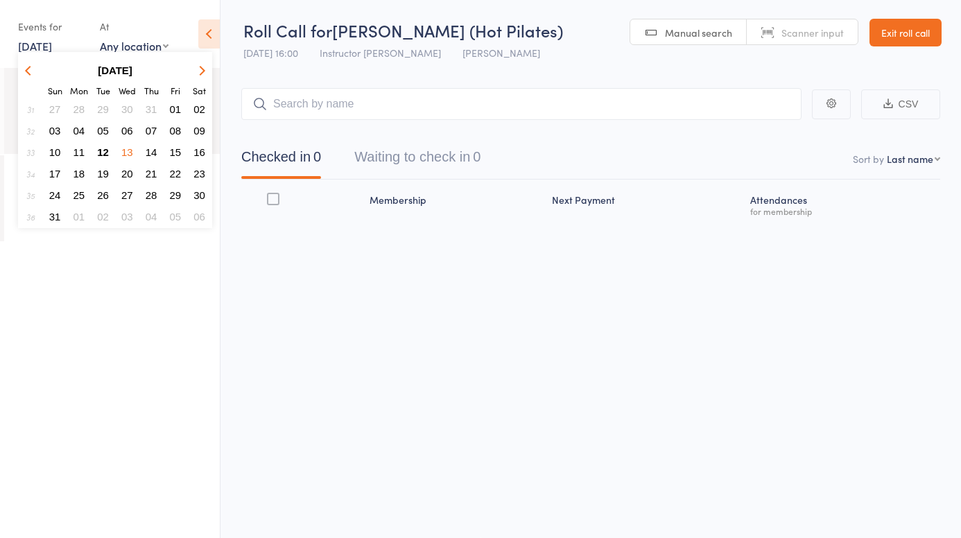
click at [105, 149] on span "12" at bounding box center [103, 152] width 12 height 12
